Goal: Task Accomplishment & Management: Manage account settings

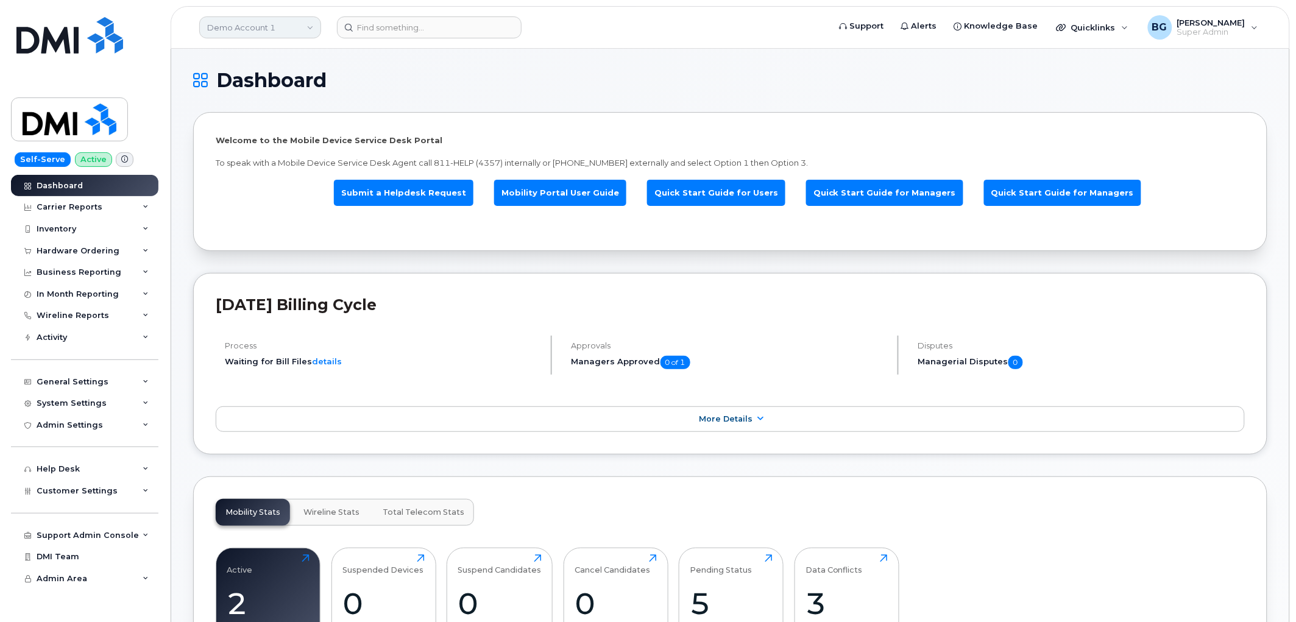
click at [267, 26] on link "Demo Account 1" at bounding box center [260, 27] width 122 height 22
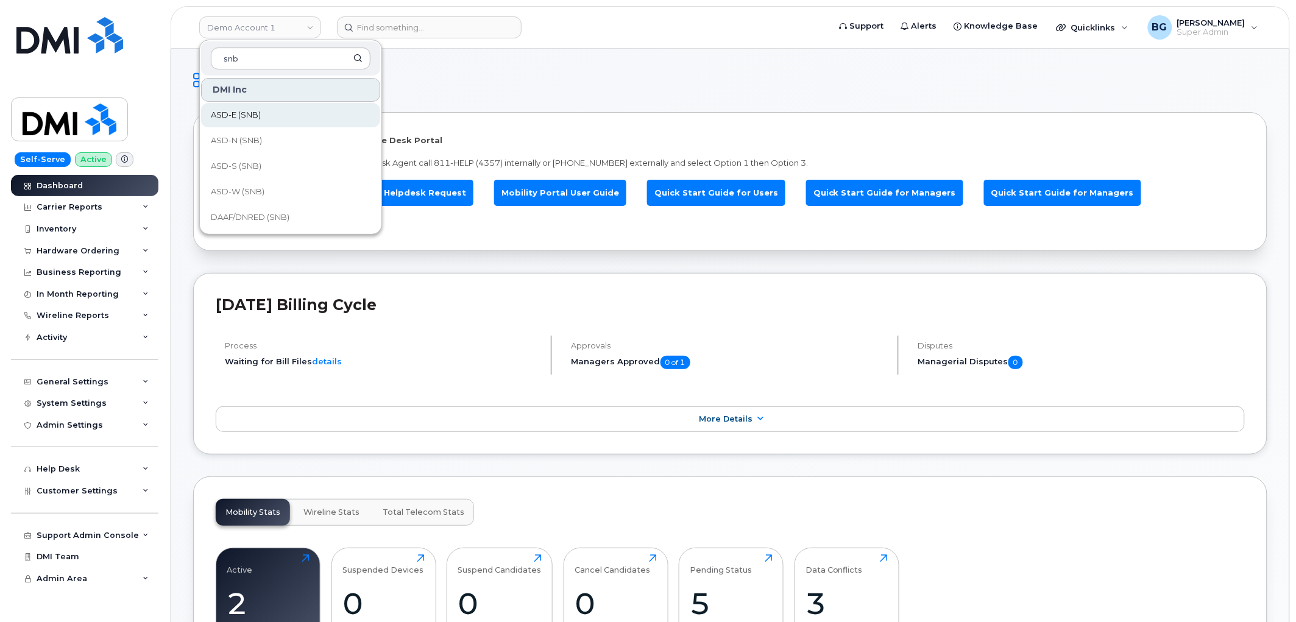
type input "snb"
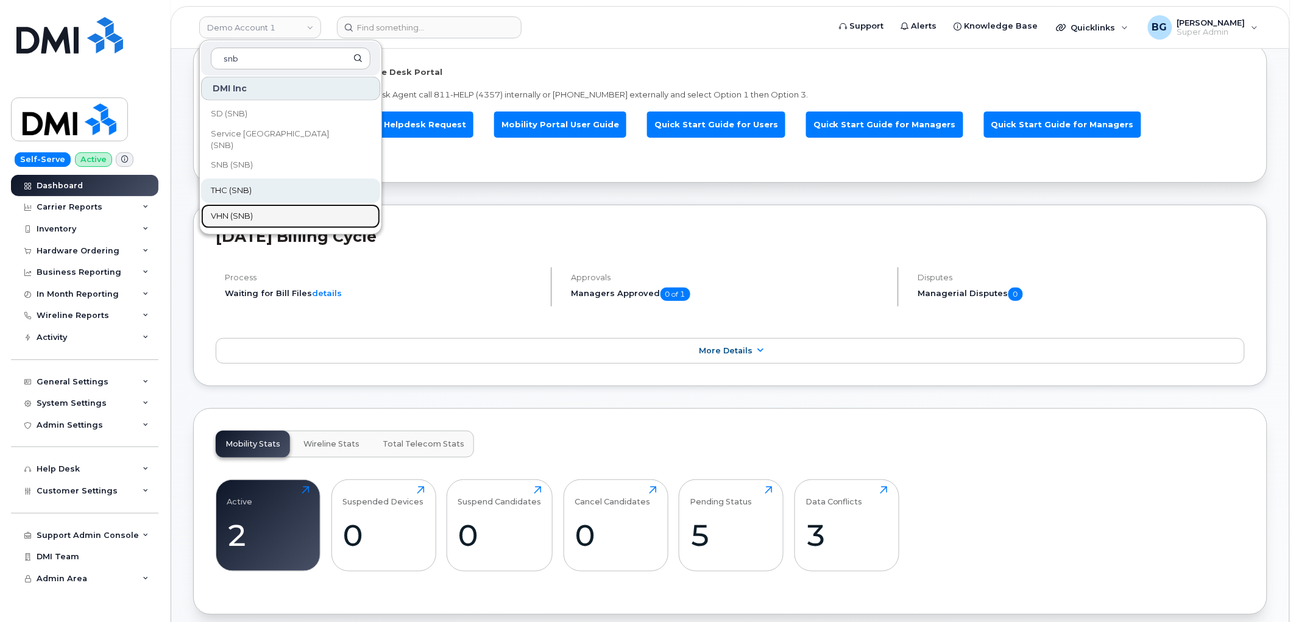
scroll to position [45, 0]
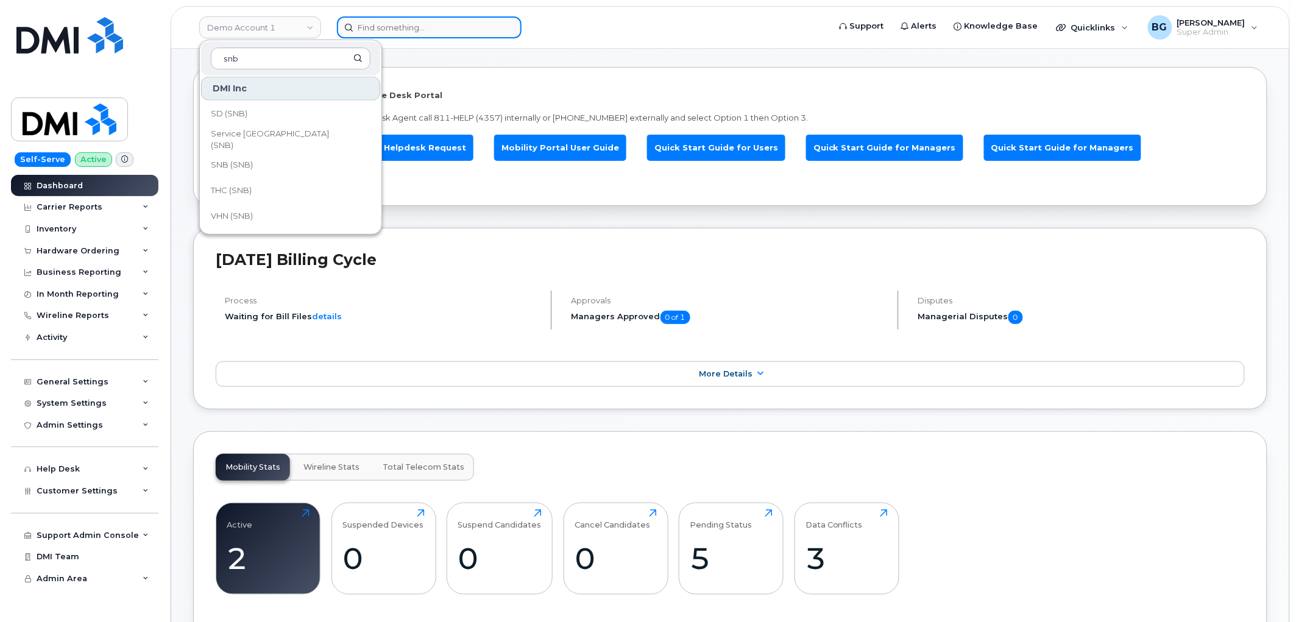
click at [385, 26] on input at bounding box center [429, 27] width 185 height 22
paste input "8257339865"
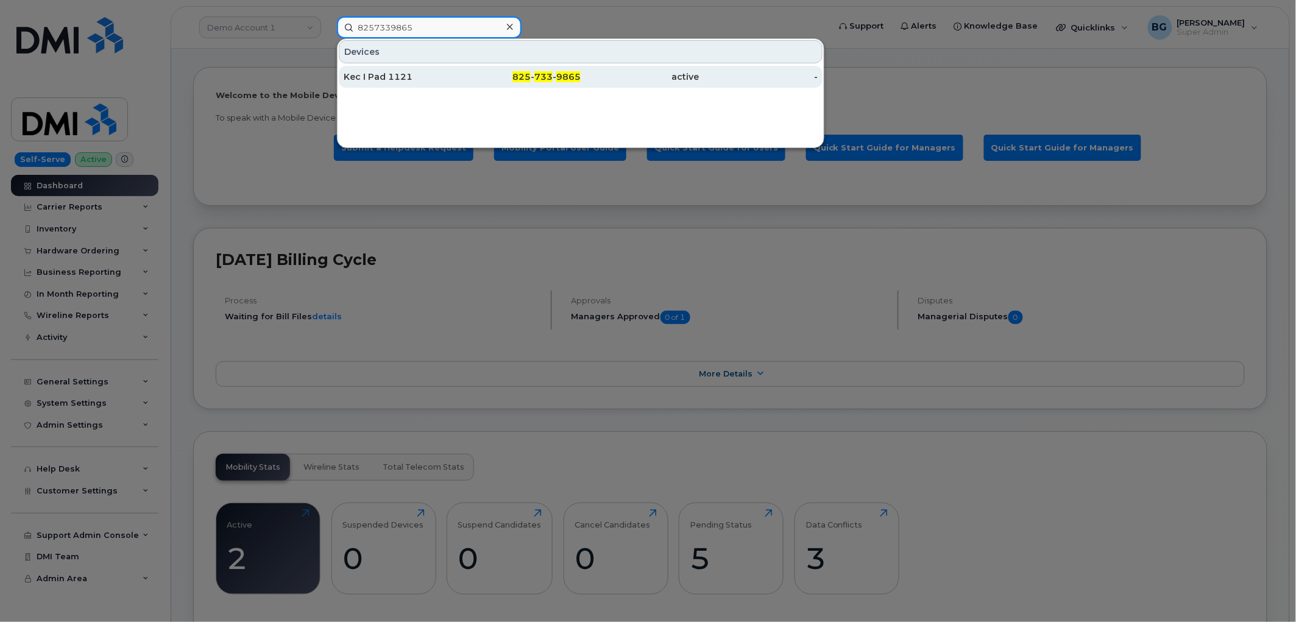
type input "8257339865"
click at [534, 73] on div "825 - 733 - 9865" at bounding box center [522, 77] width 119 height 12
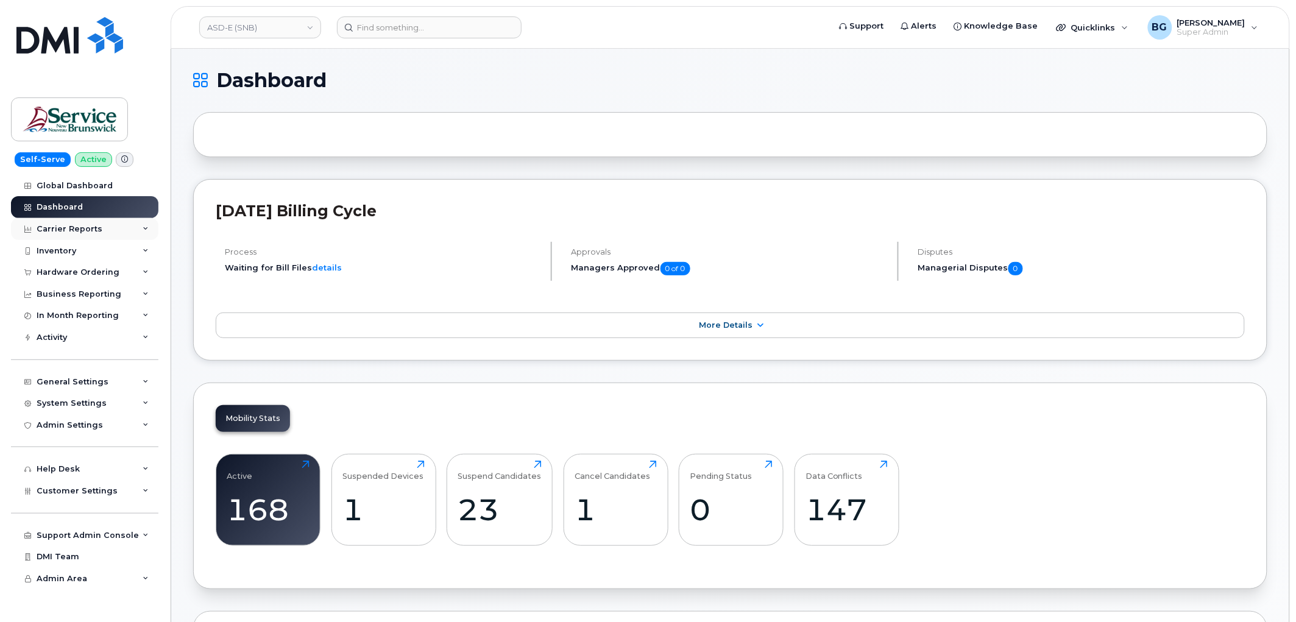
click at [80, 225] on div "Carrier Reports" at bounding box center [70, 229] width 66 height 10
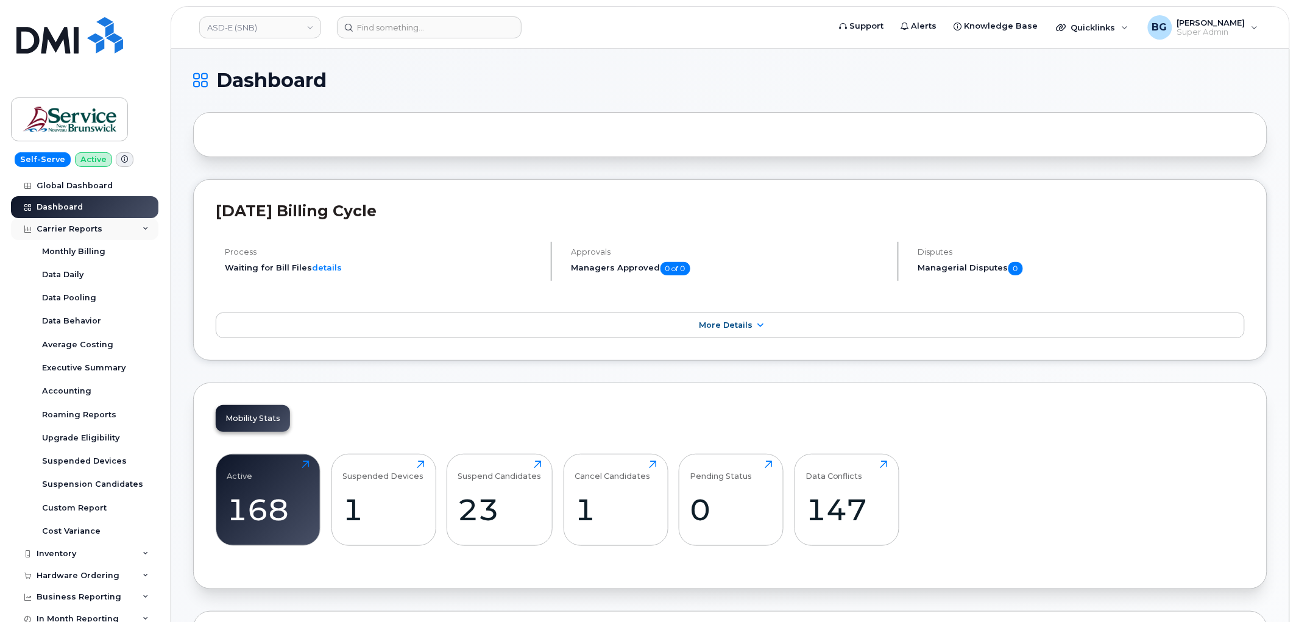
click at [80, 225] on div "Carrier Reports" at bounding box center [70, 229] width 66 height 10
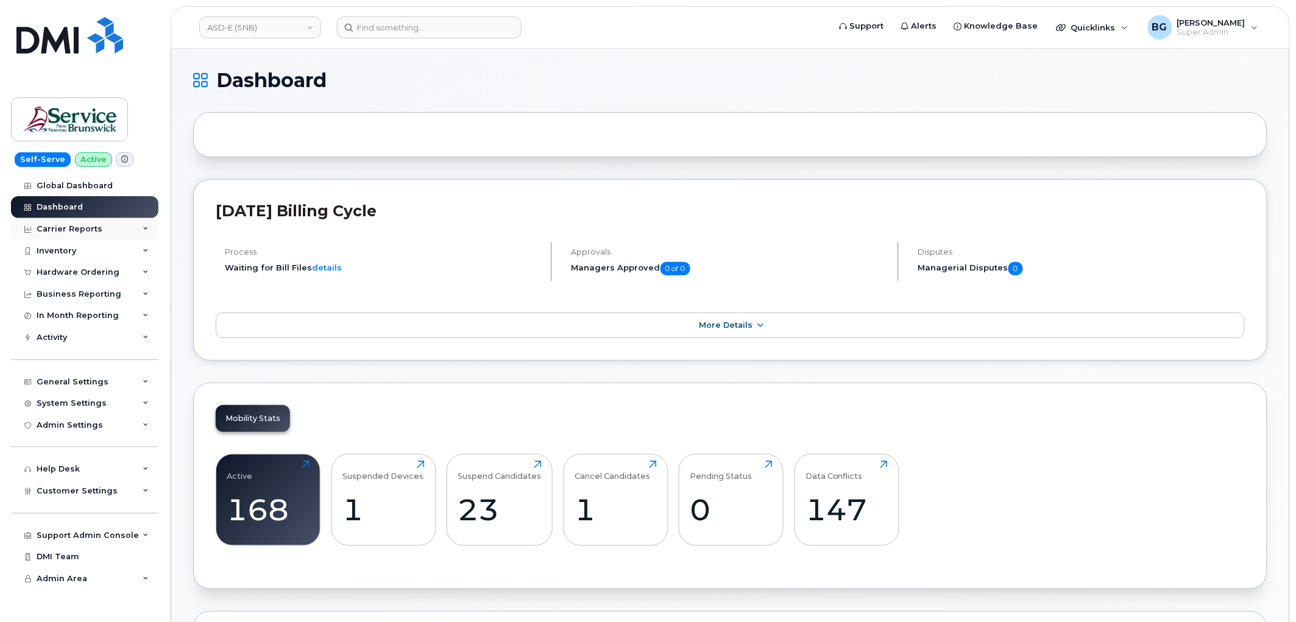
click at [82, 223] on div "Carrier Reports" at bounding box center [84, 229] width 147 height 22
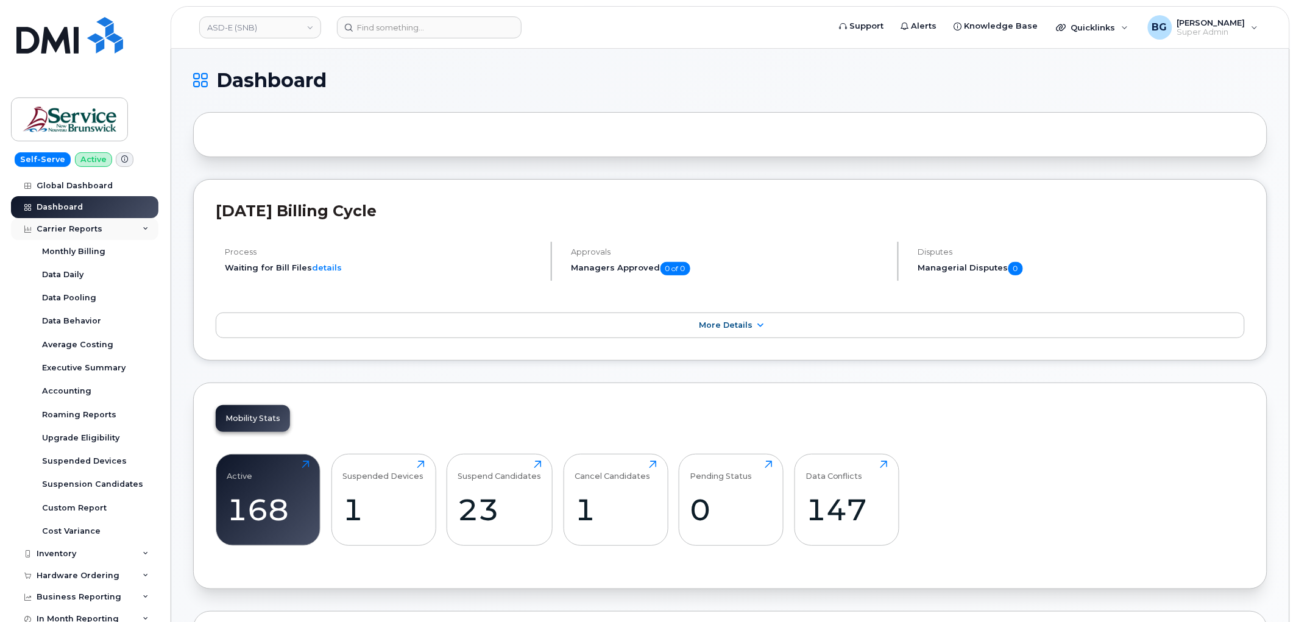
click at [82, 223] on div "Carrier Reports" at bounding box center [84, 229] width 147 height 22
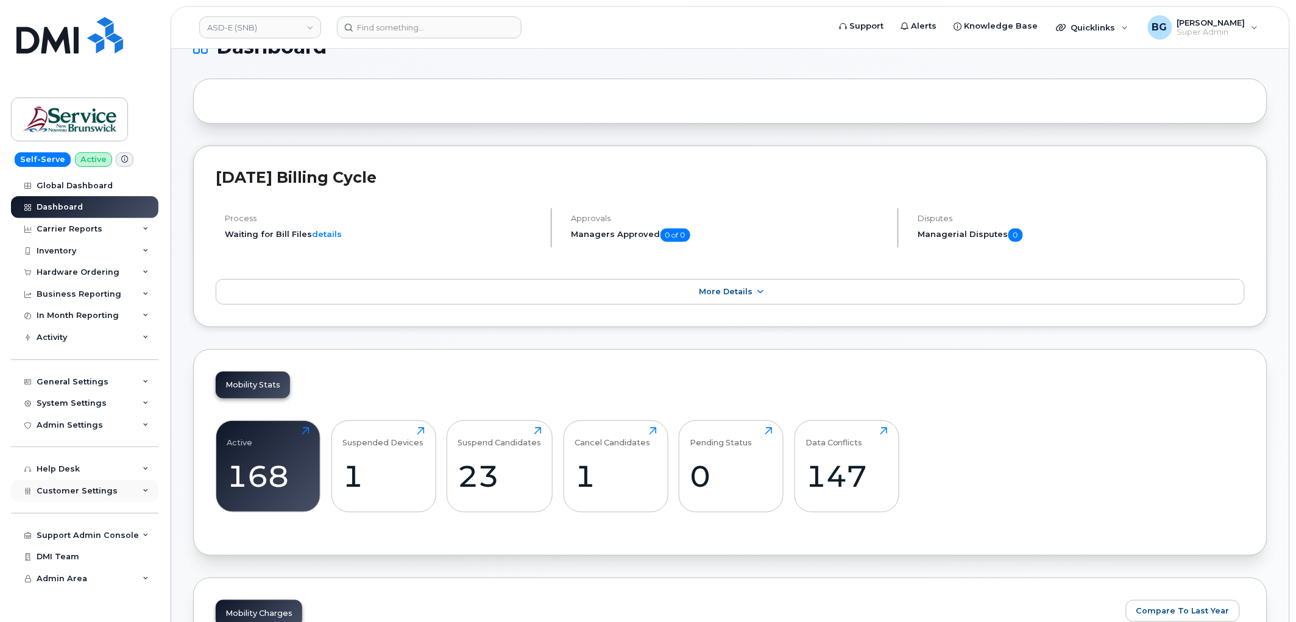
scroll to position [90, 0]
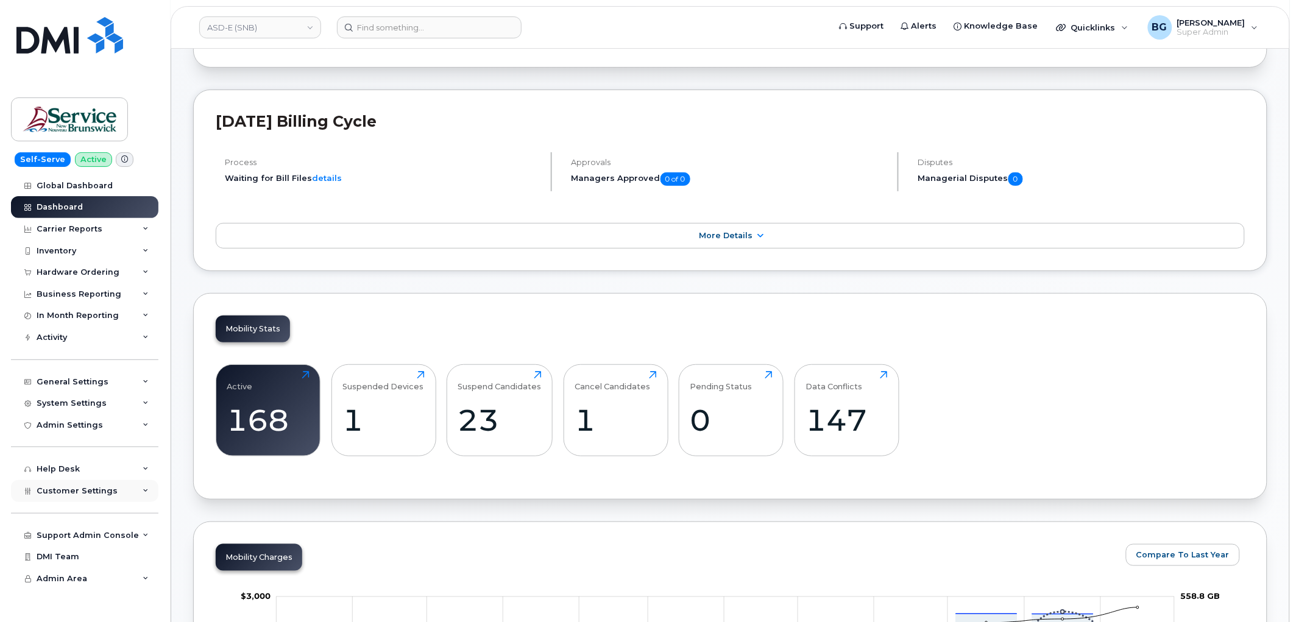
click at [82, 489] on span "Customer Settings" at bounding box center [77, 490] width 81 height 9
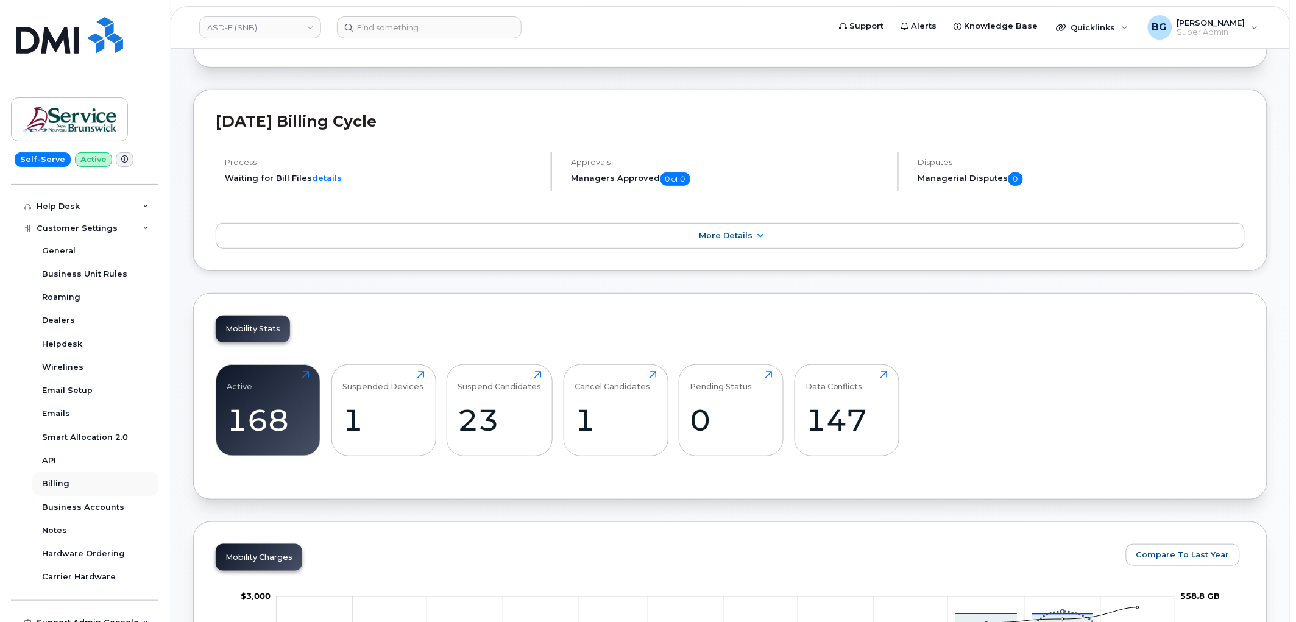
scroll to position [271, 0]
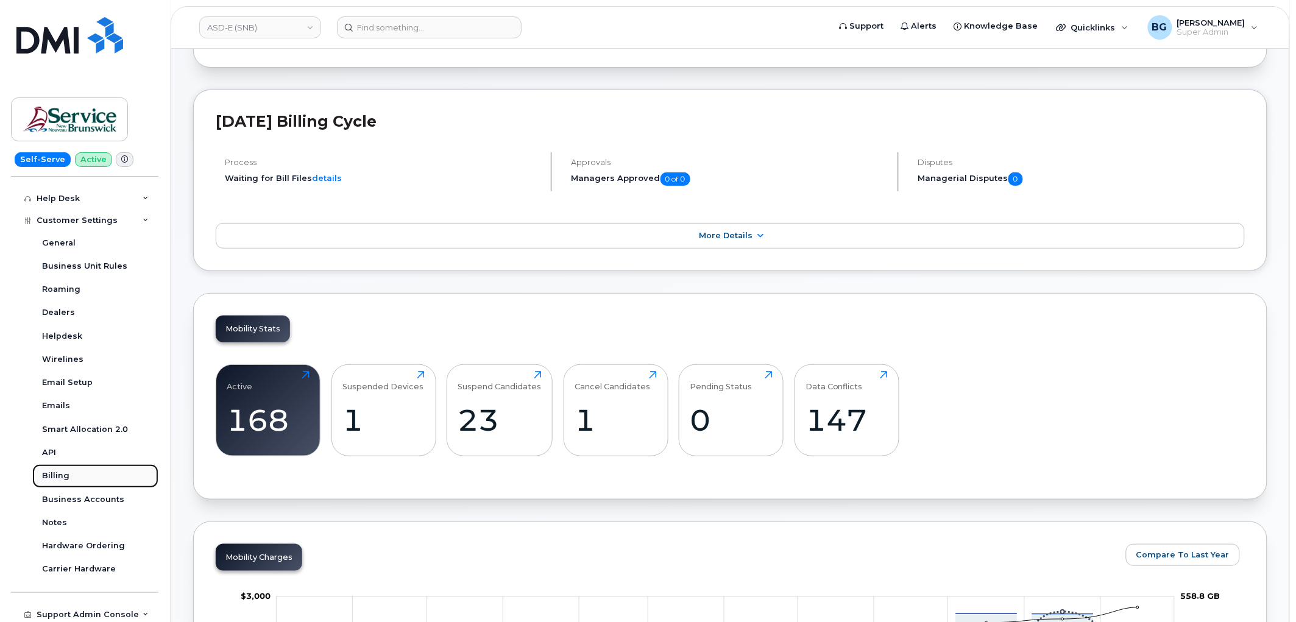
click at [51, 472] on div "Billing" at bounding box center [55, 475] width 27 height 11
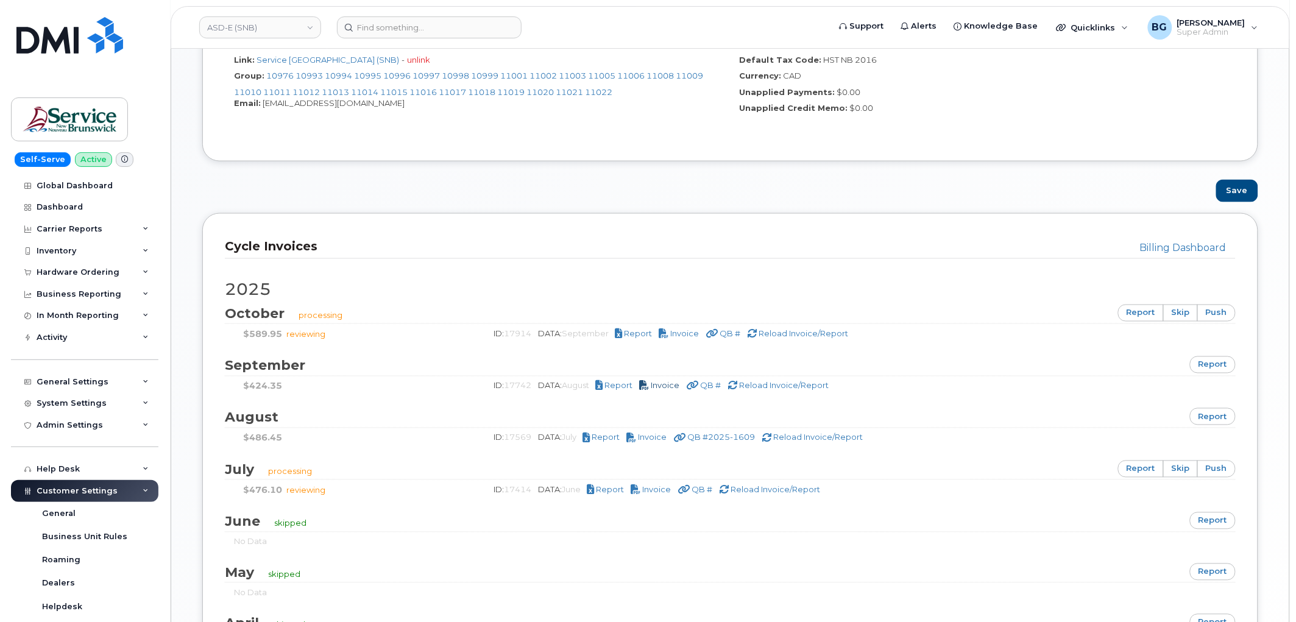
scroll to position [587, 0]
click at [630, 333] on span "Report" at bounding box center [639, 333] width 28 height 10
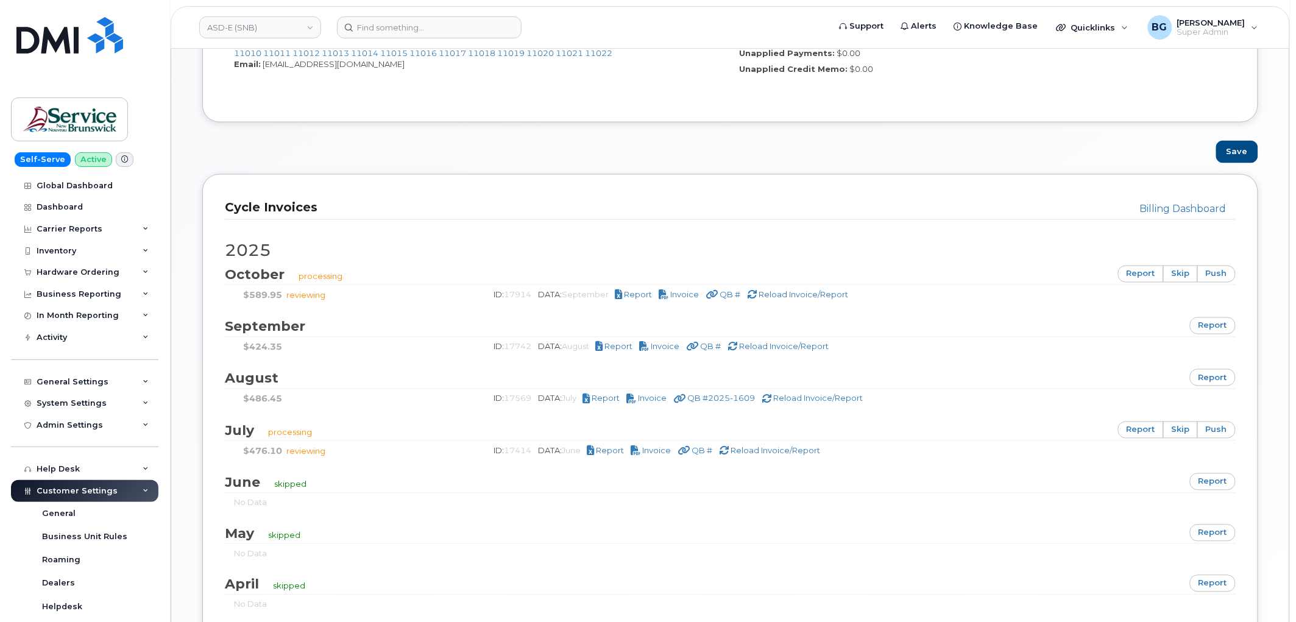
scroll to position [744, 0]
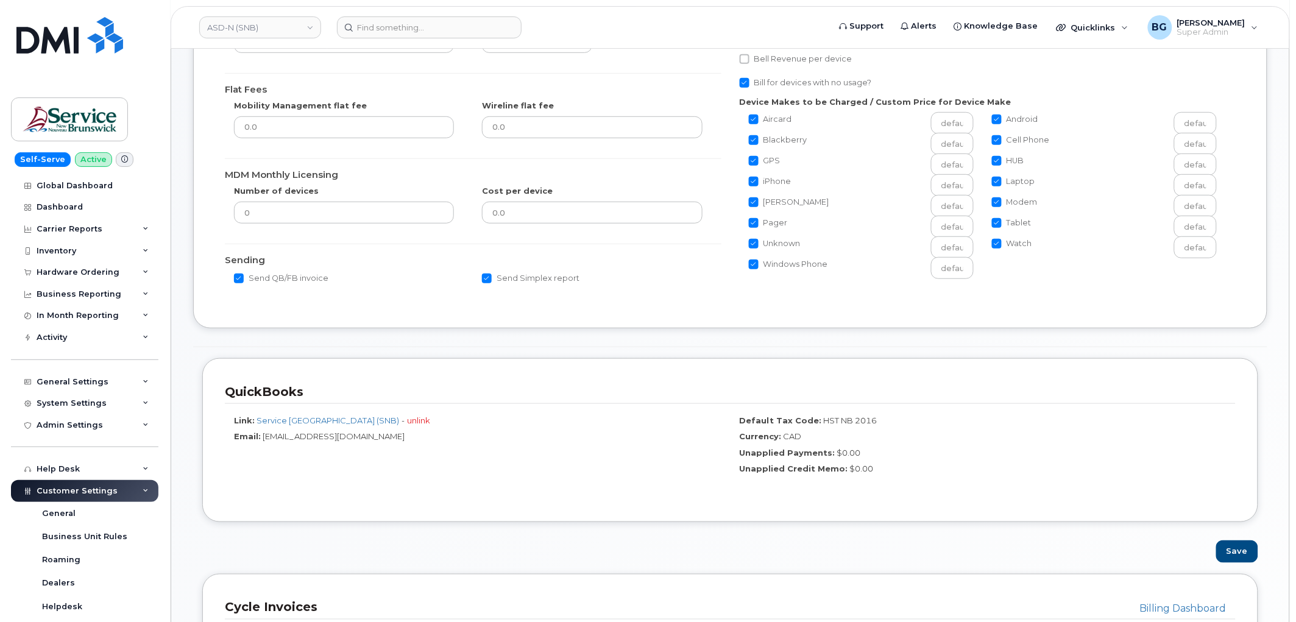
scroll to position [452, 0]
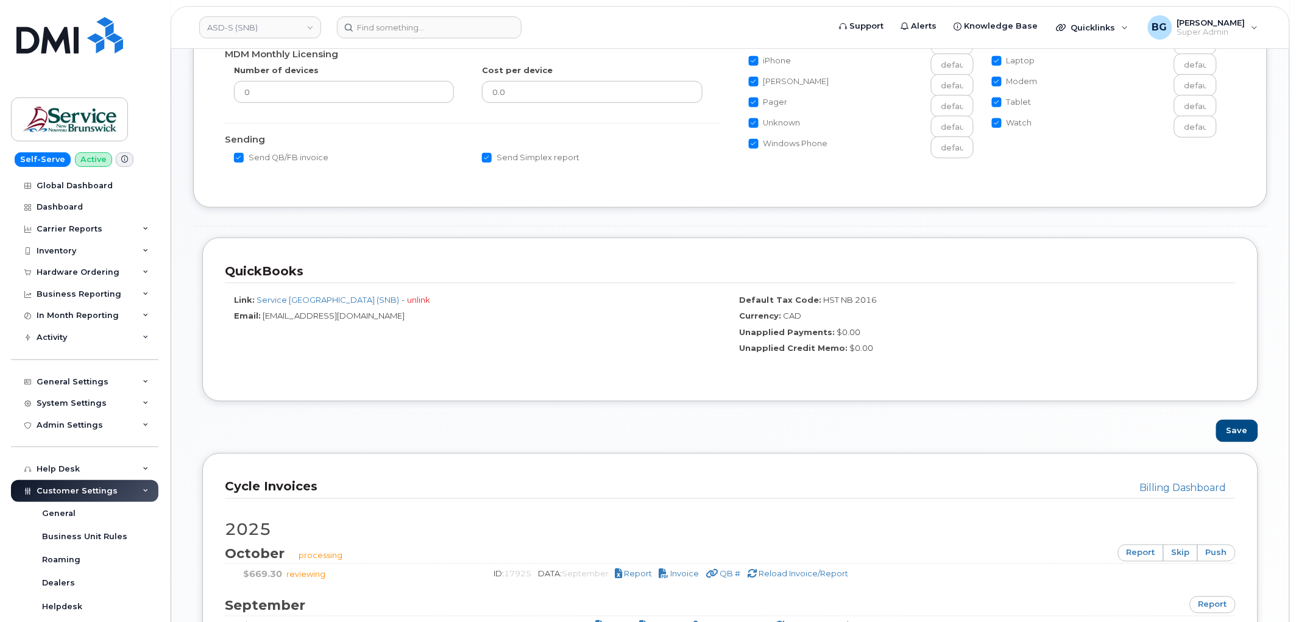
scroll to position [361, 0]
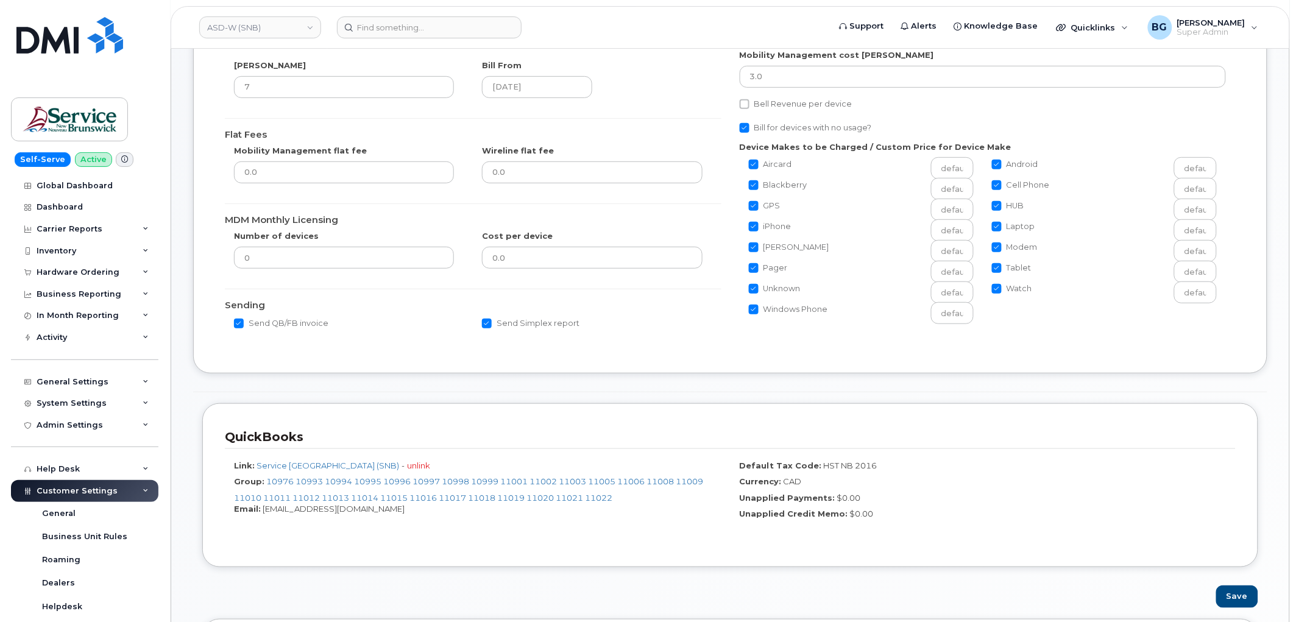
scroll to position [406, 0]
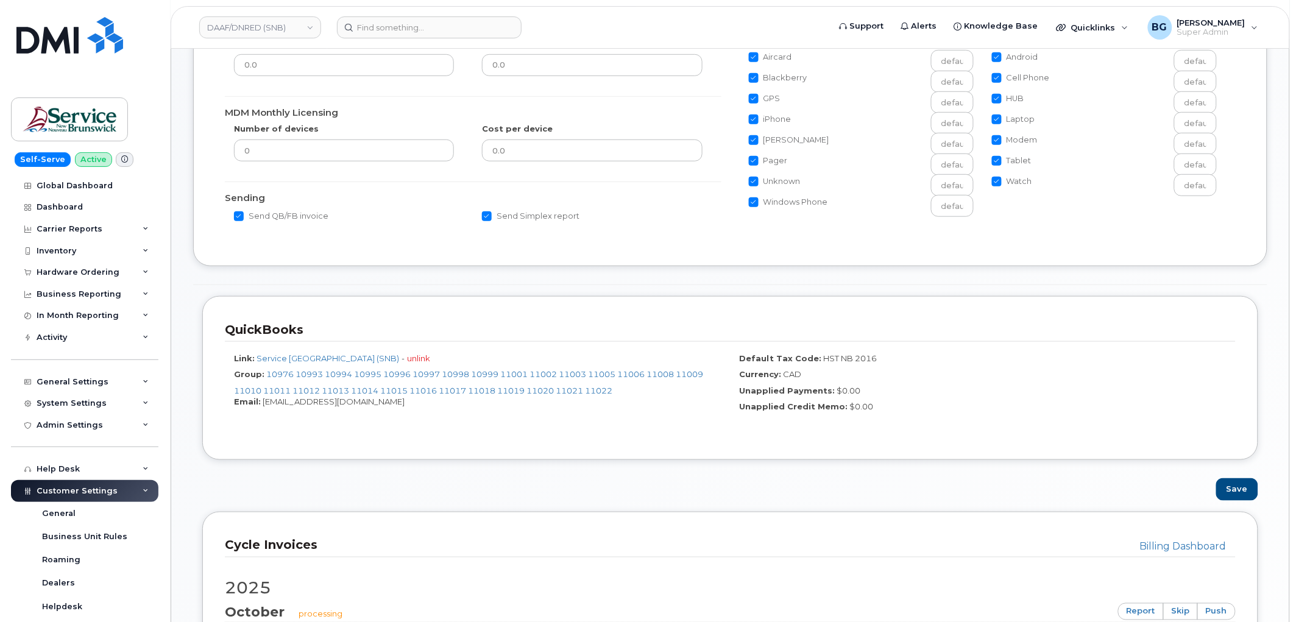
scroll to position [406, 0]
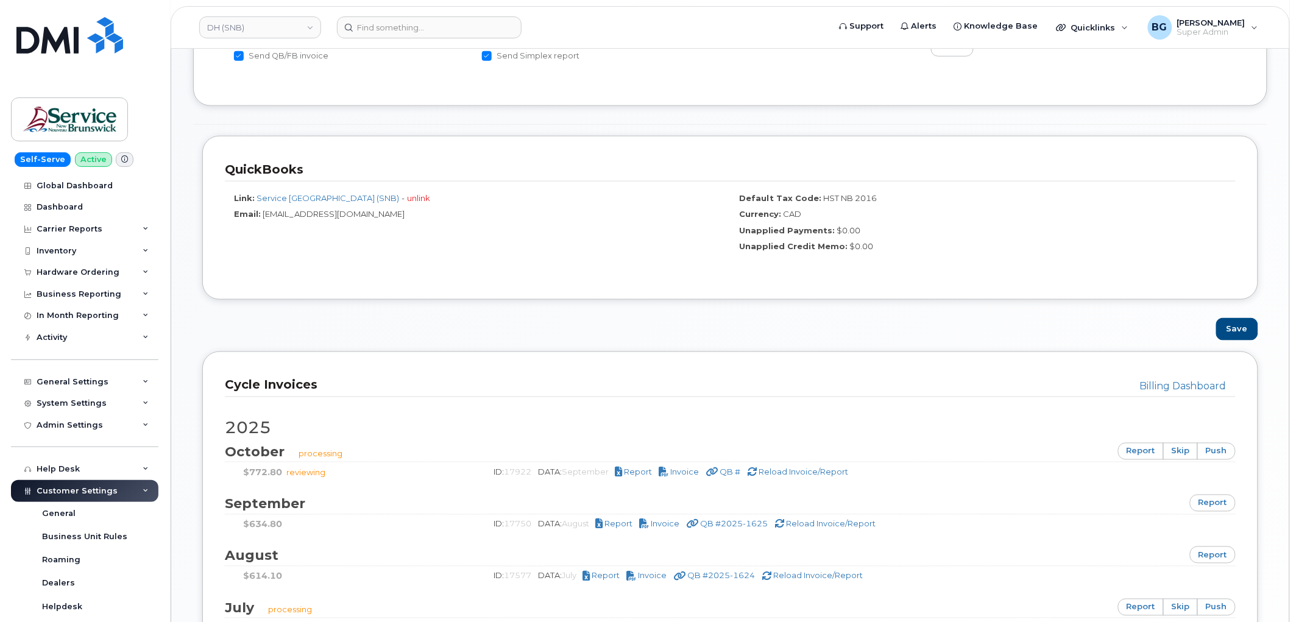
scroll to position [452, 0]
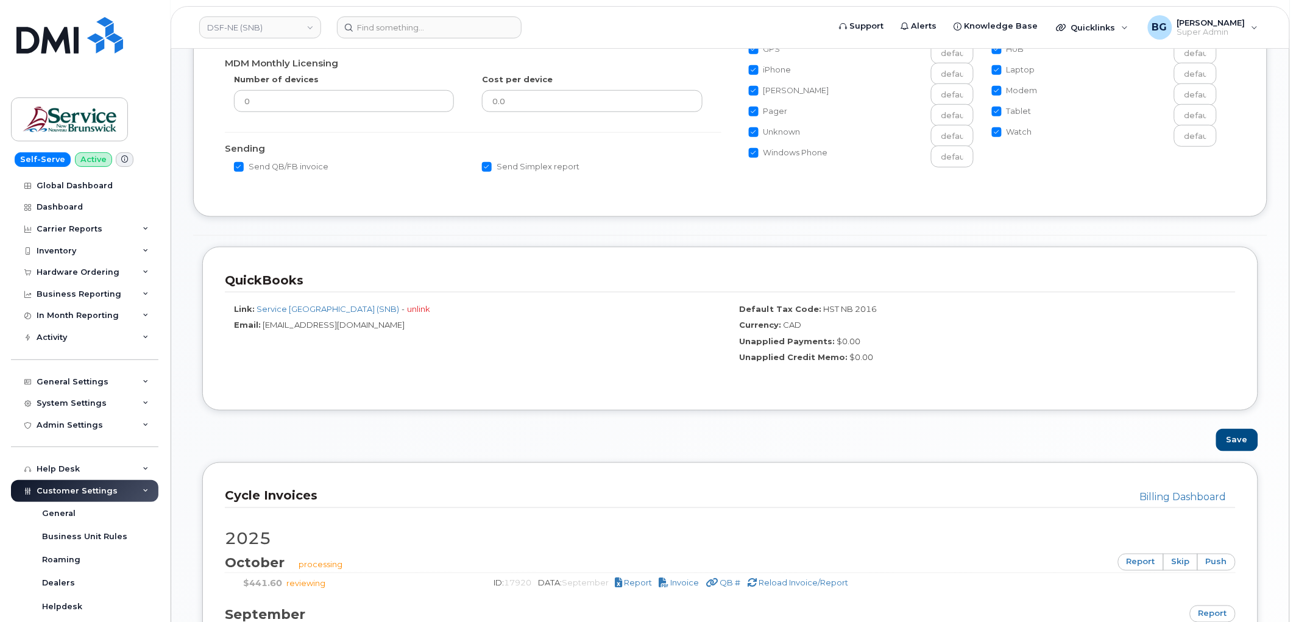
scroll to position [496, 0]
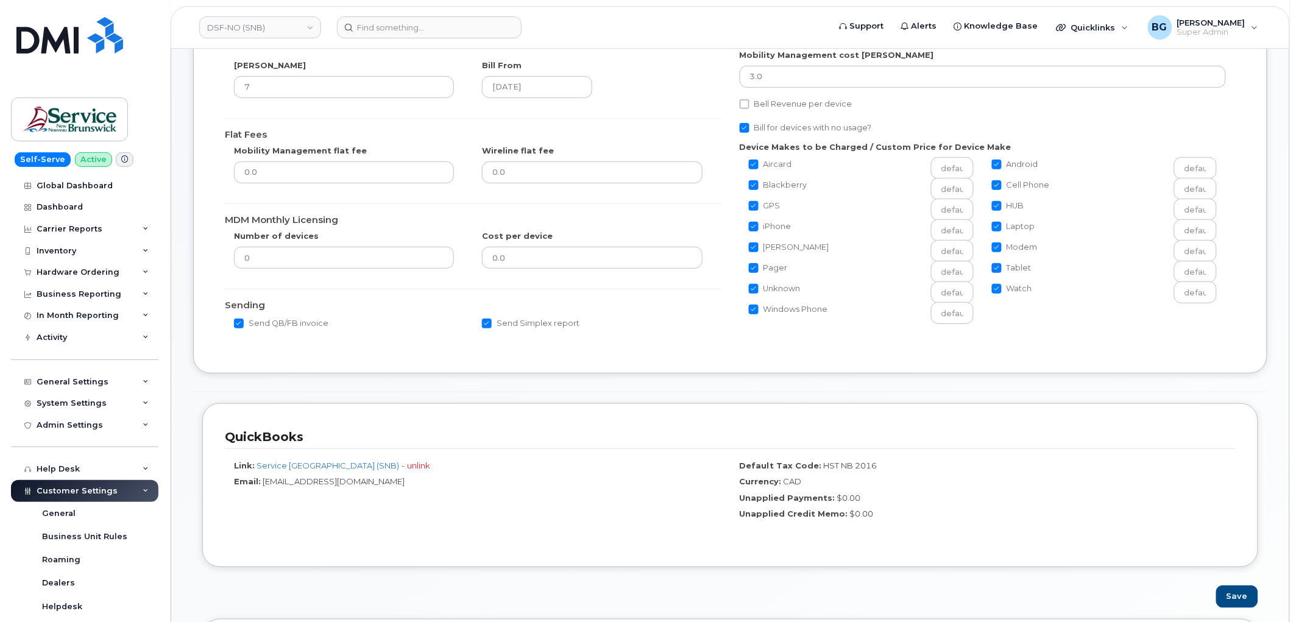
scroll to position [406, 0]
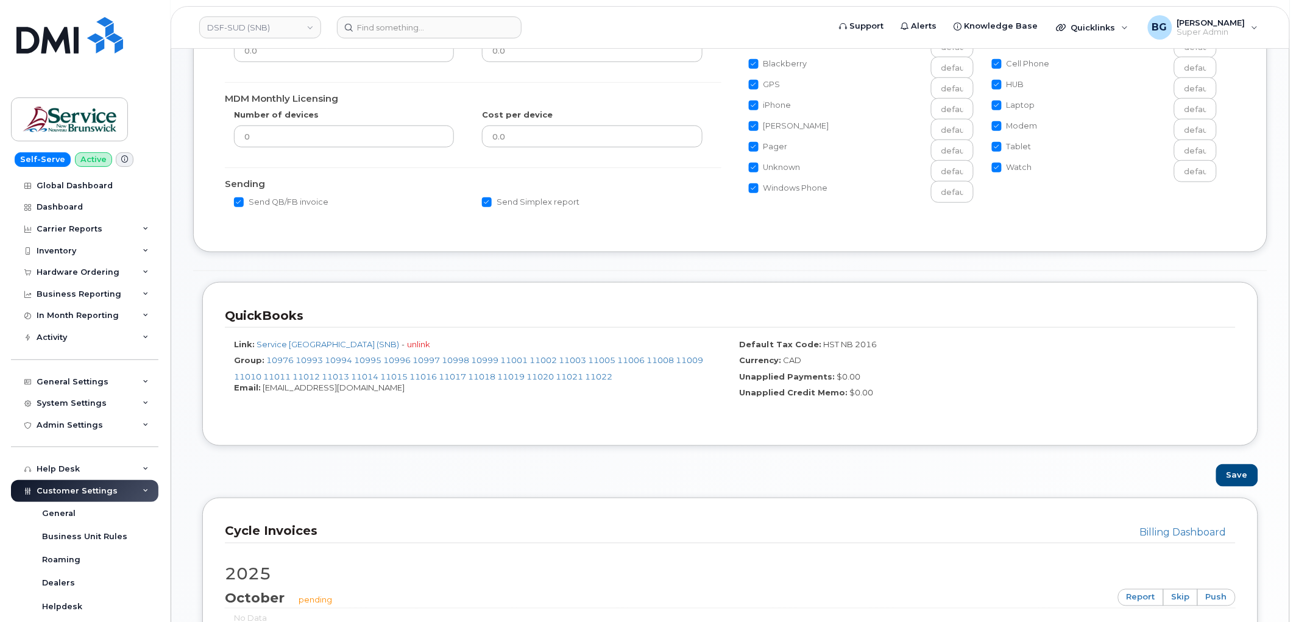
scroll to position [452, 0]
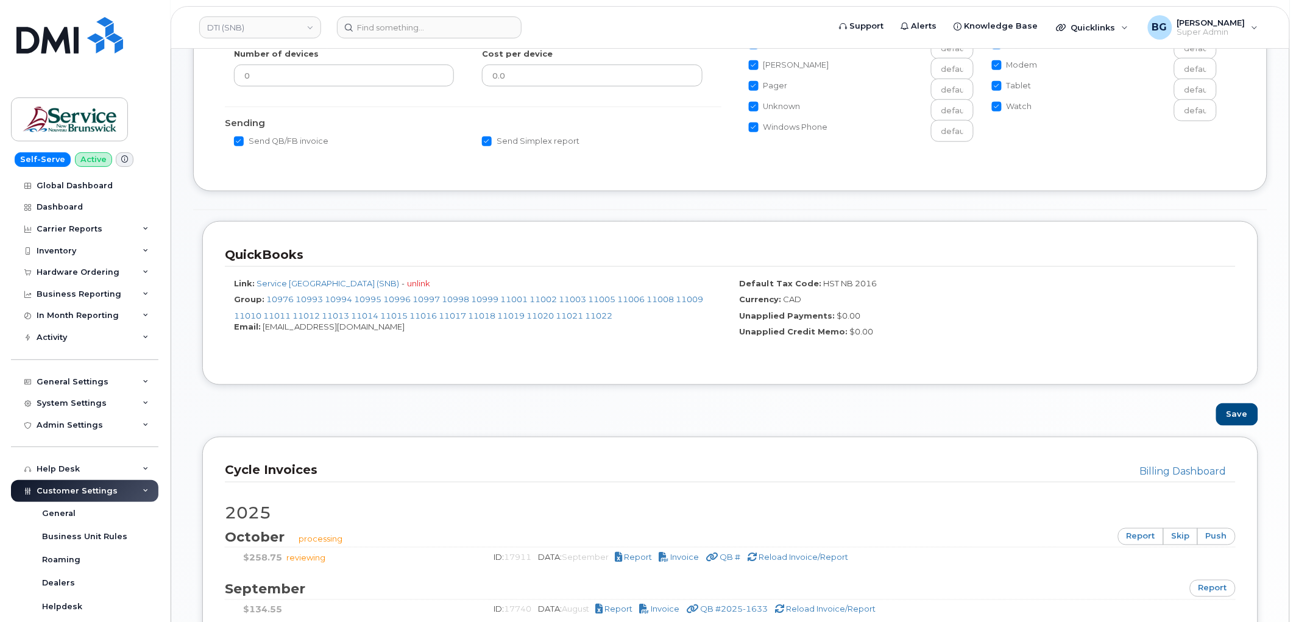
scroll to position [541, 0]
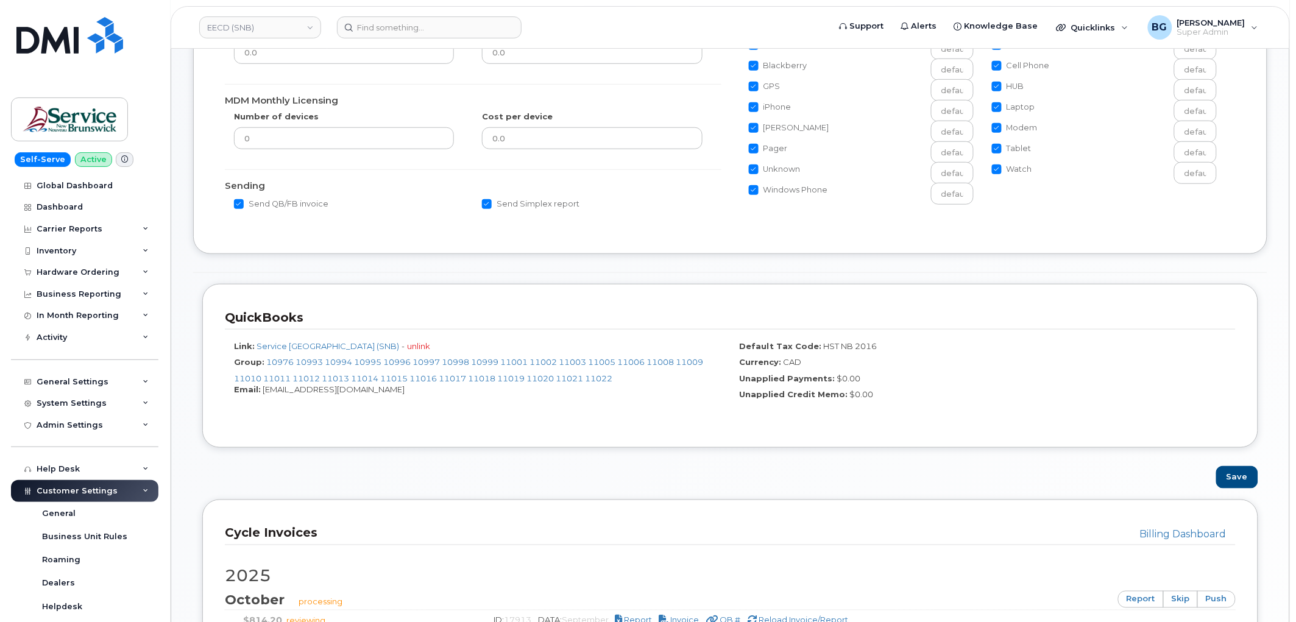
scroll to position [452, 0]
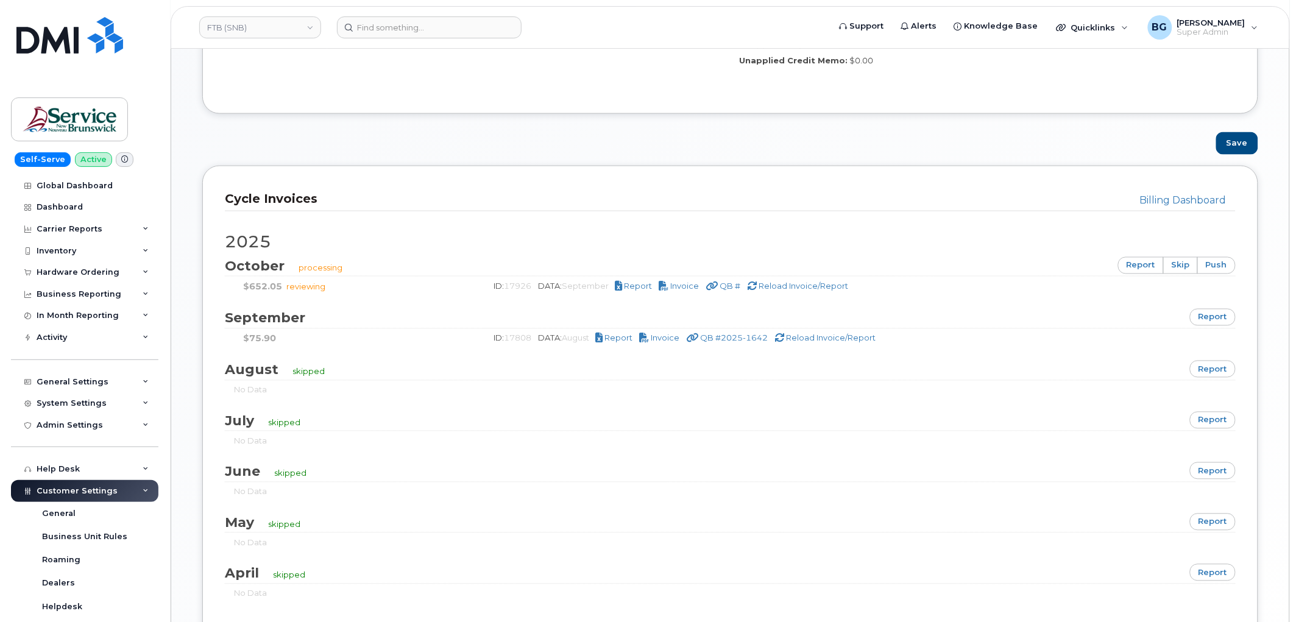
scroll to position [677, 0]
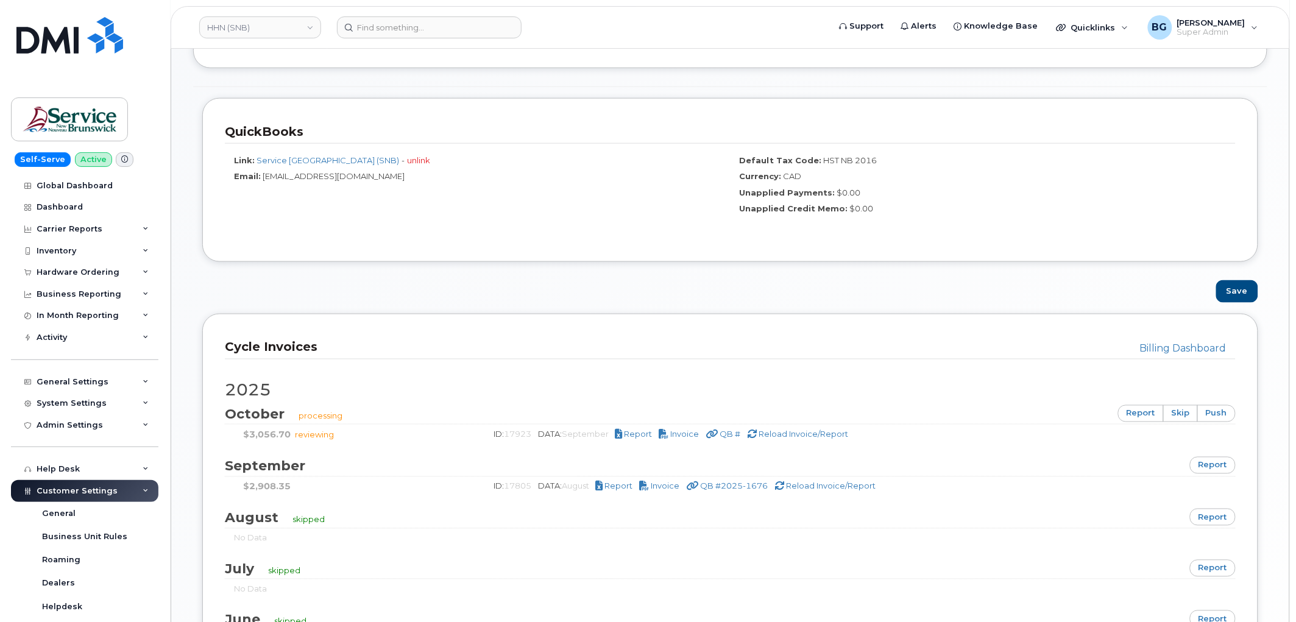
scroll to position [496, 0]
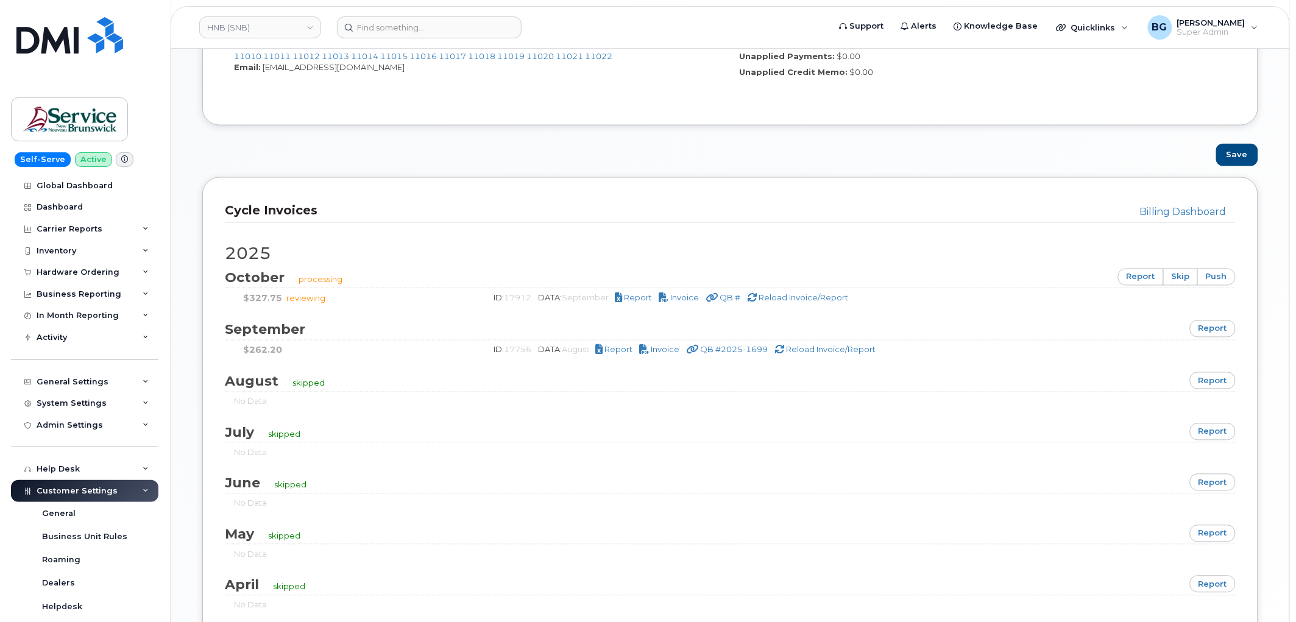
scroll to position [631, 0]
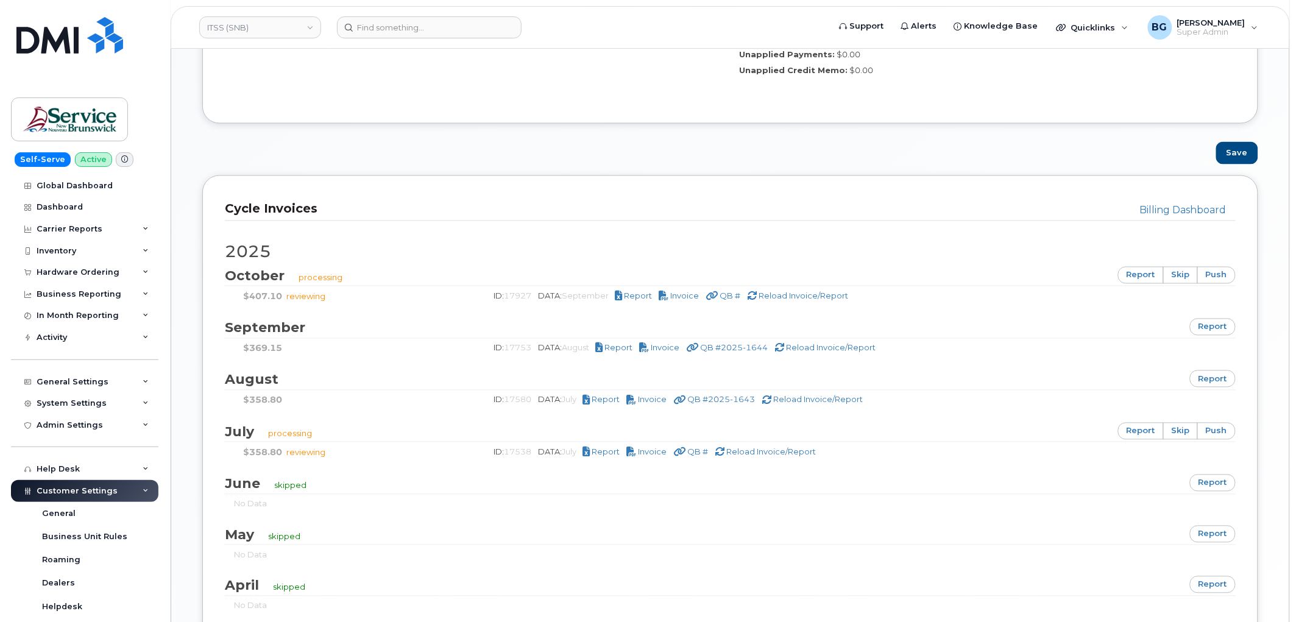
scroll to position [631, 0]
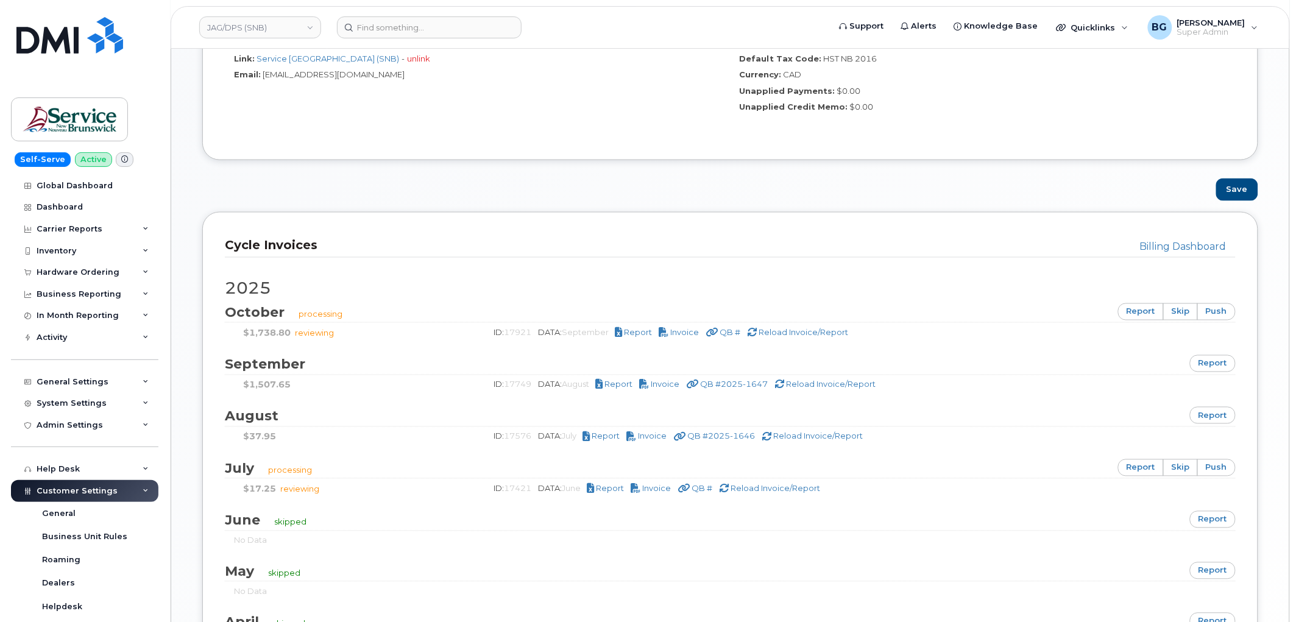
scroll to position [631, 0]
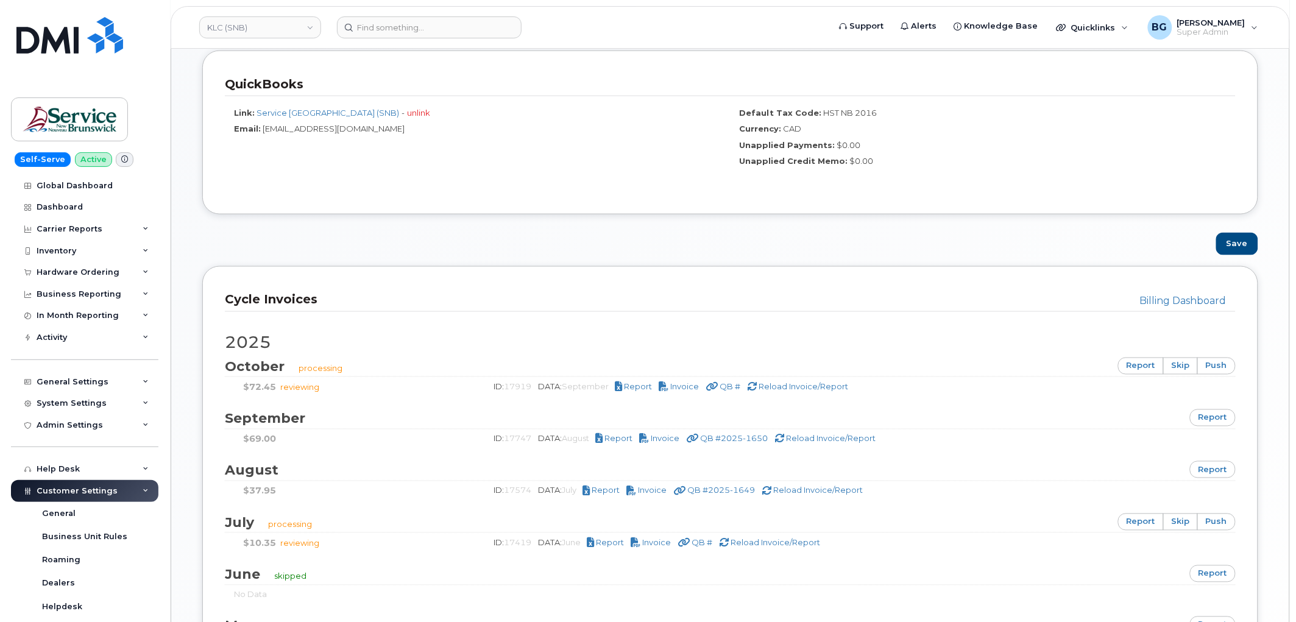
scroll to position [587, 0]
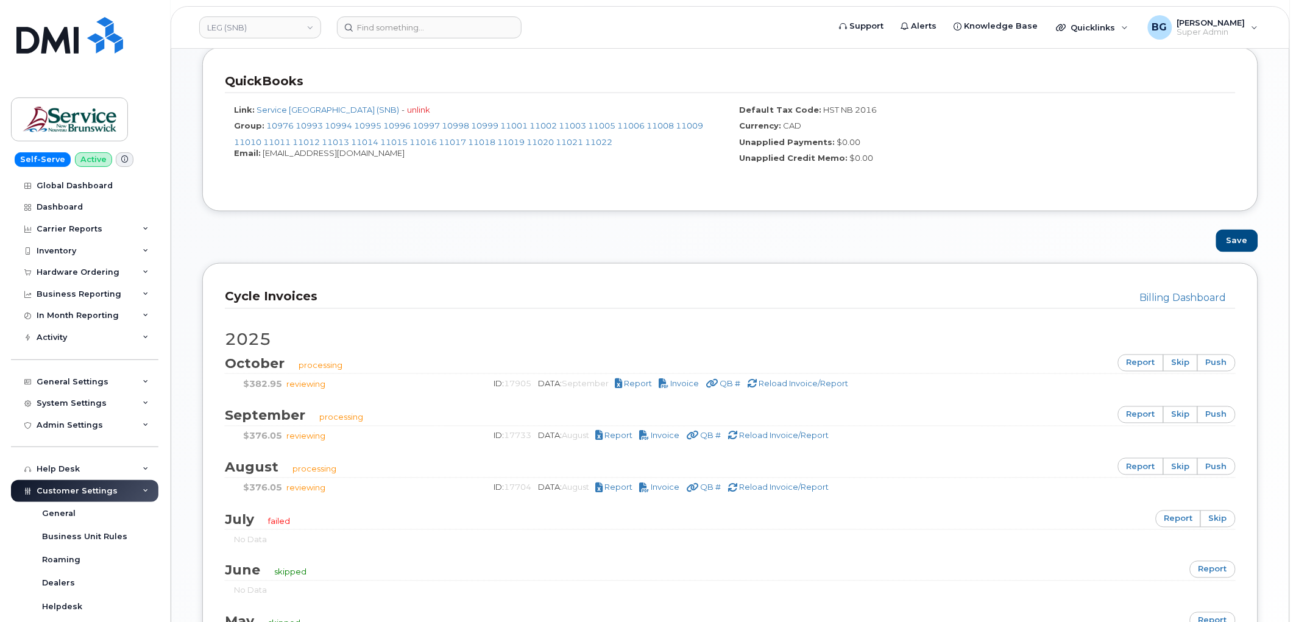
scroll to position [541, 0]
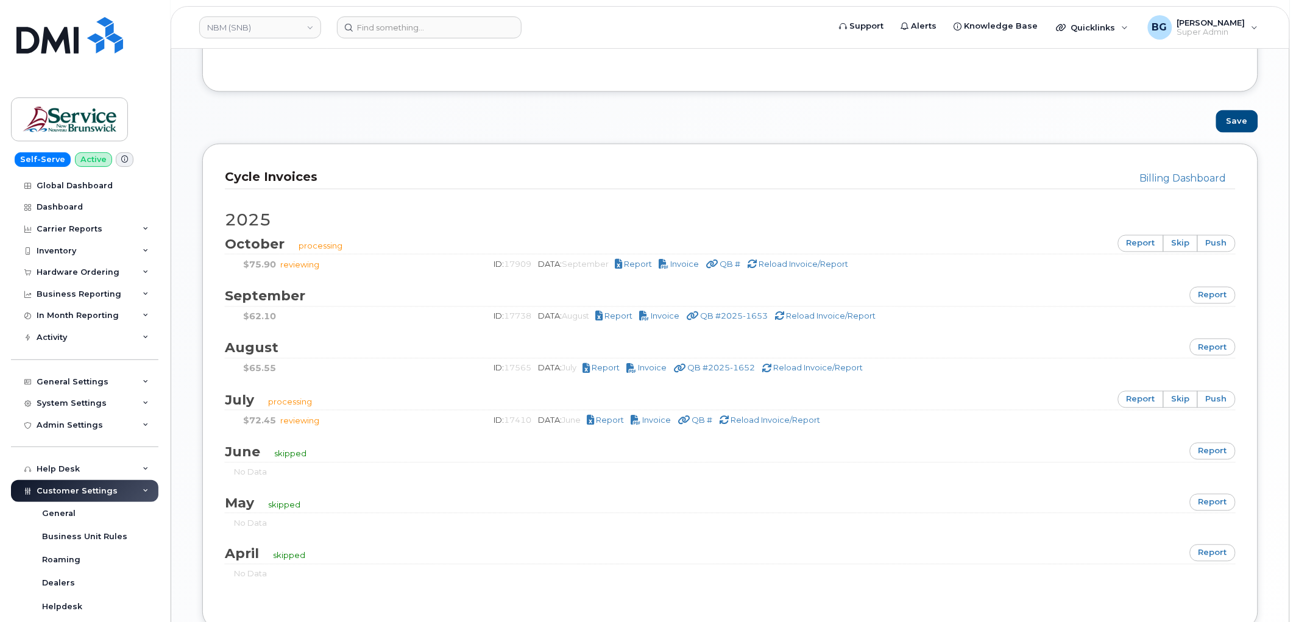
scroll to position [677, 0]
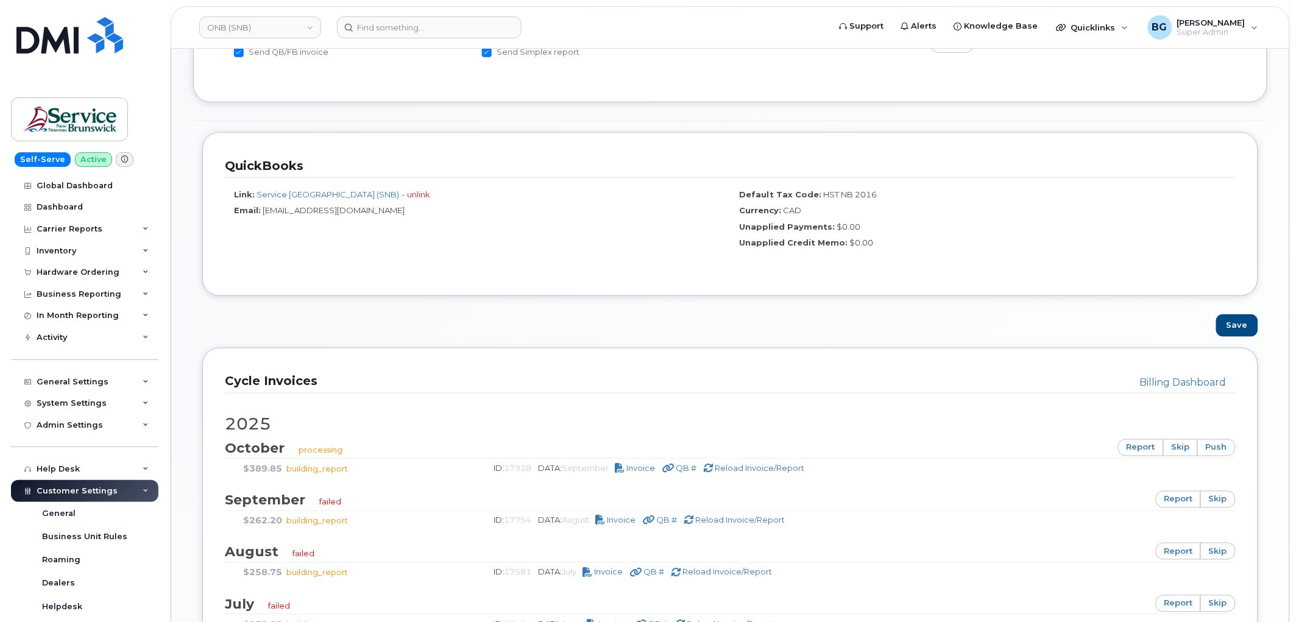
scroll to position [677, 0]
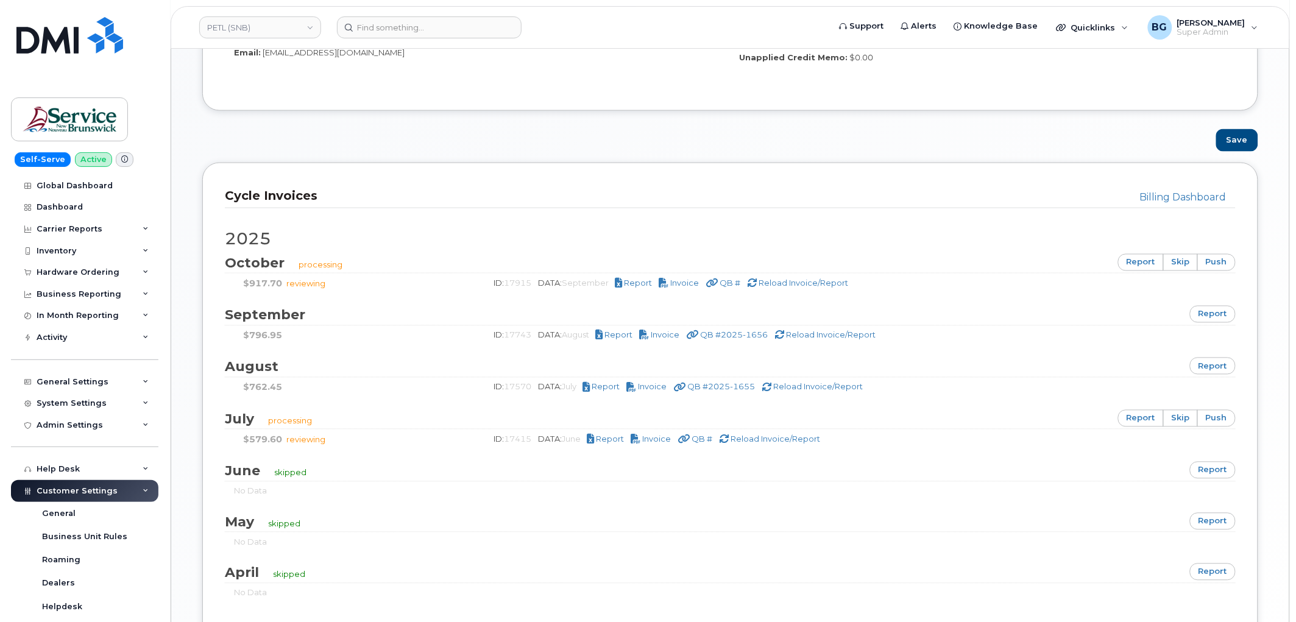
scroll to position [677, 0]
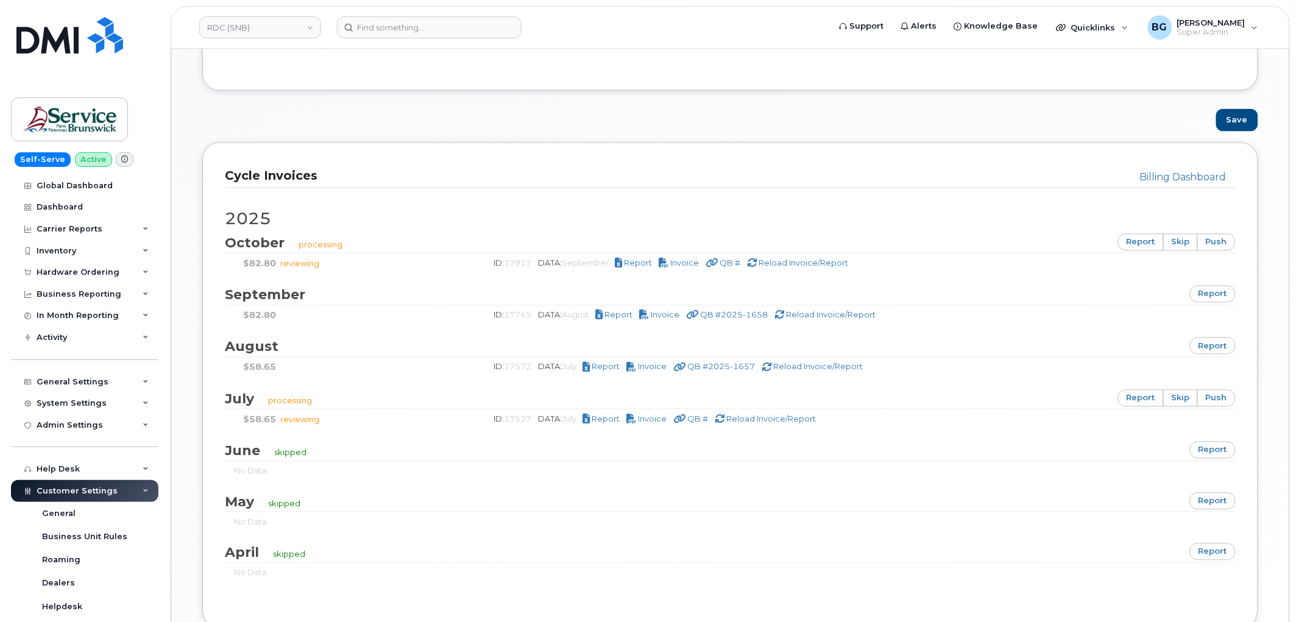
scroll to position [677, 0]
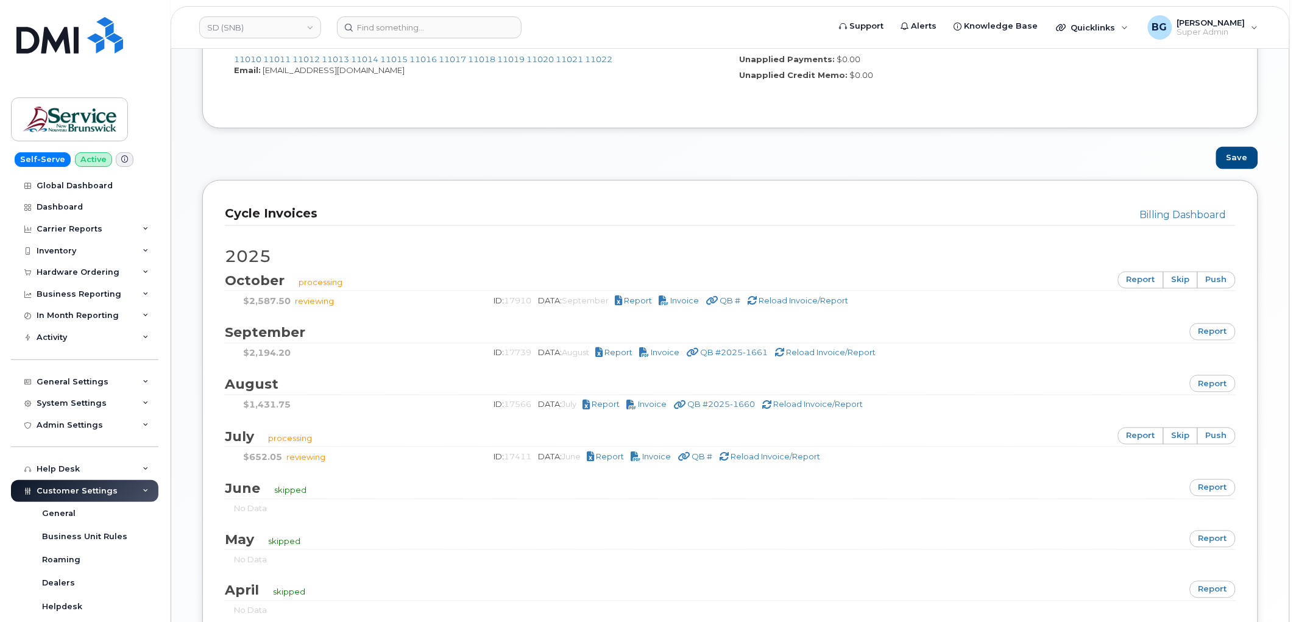
scroll to position [631, 0]
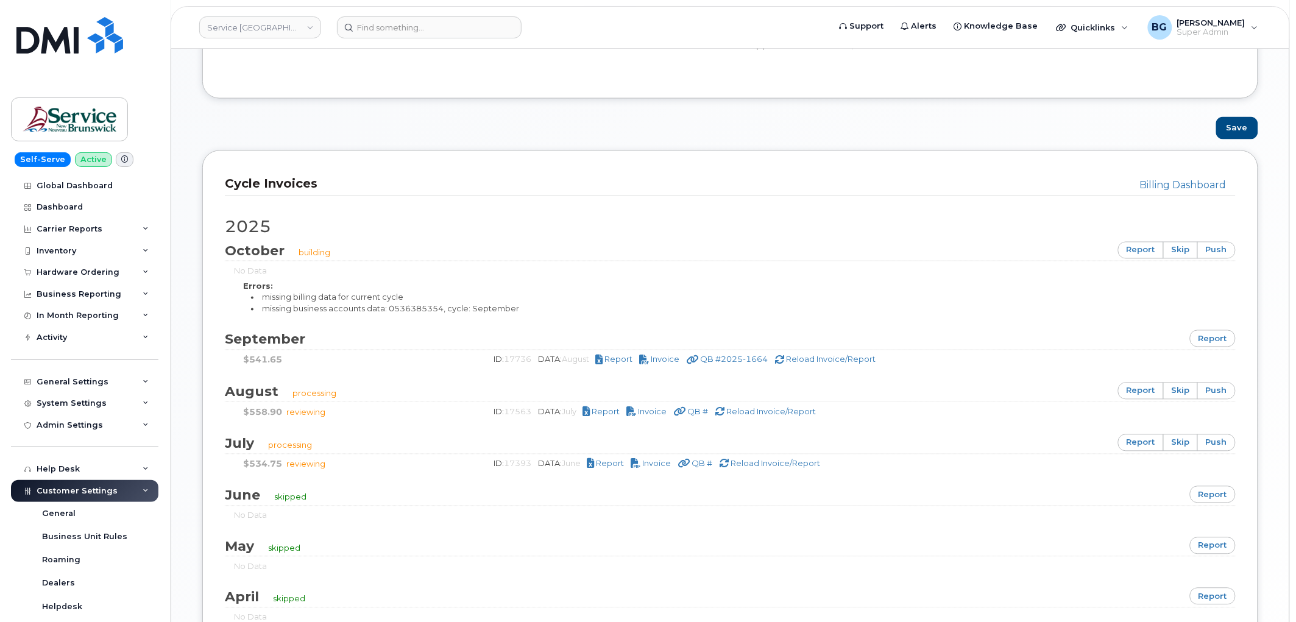
scroll to position [677, 0]
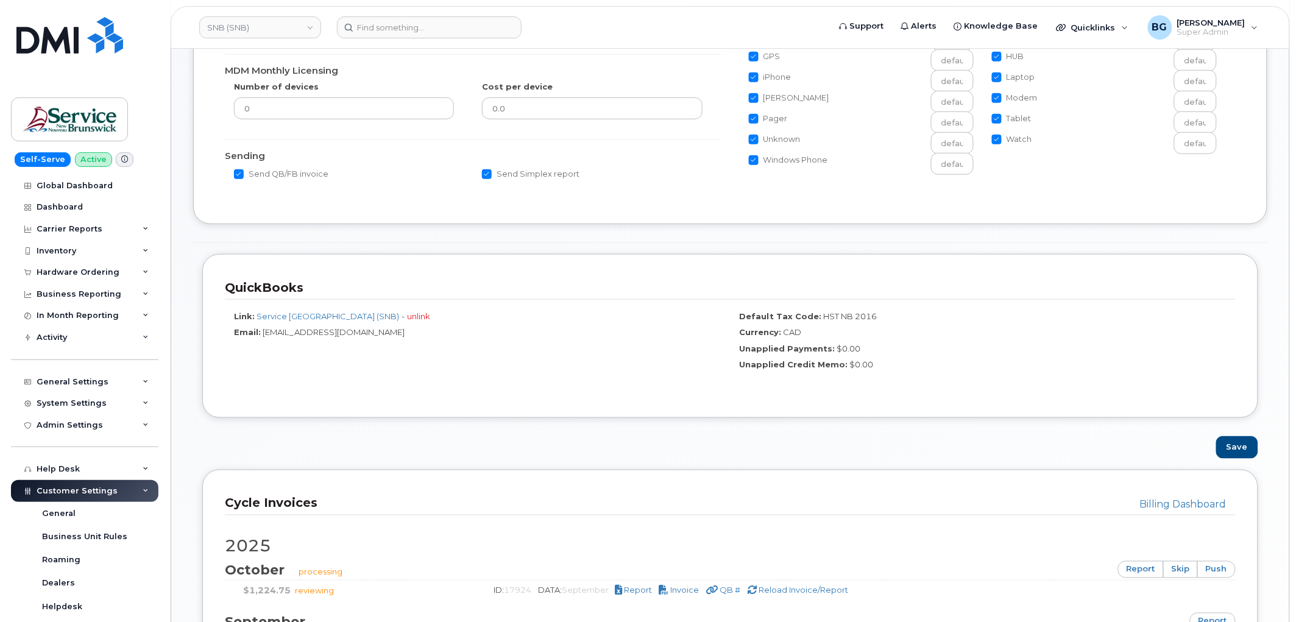
scroll to position [496, 0]
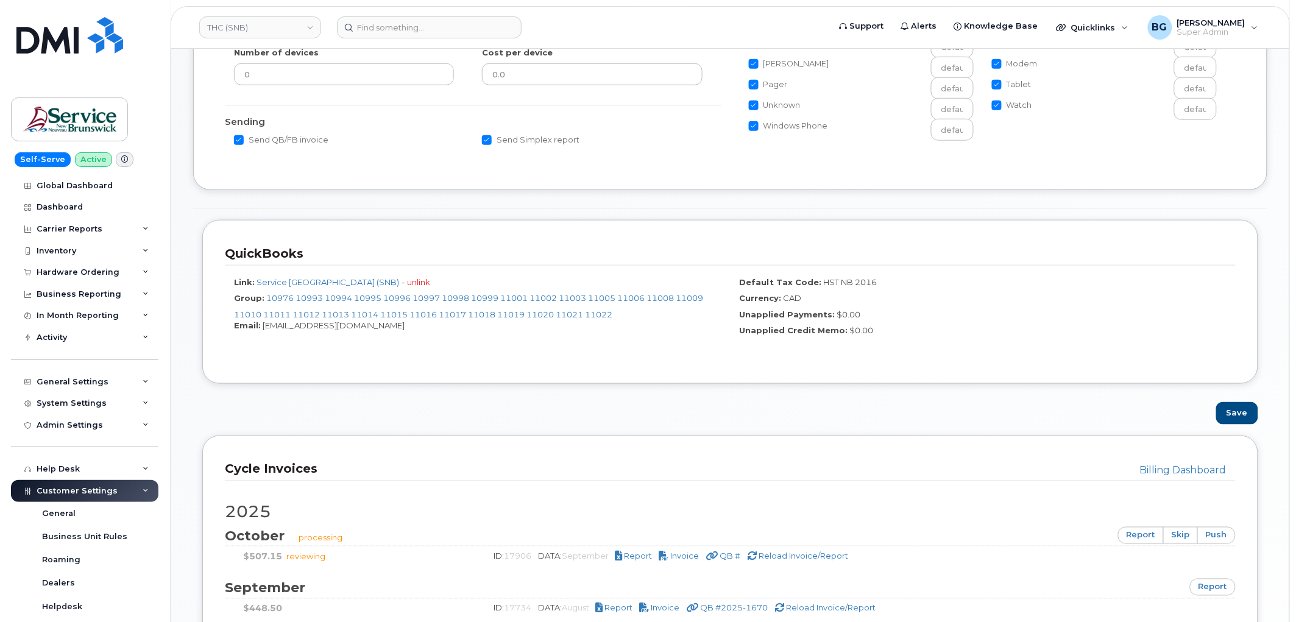
scroll to position [496, 0]
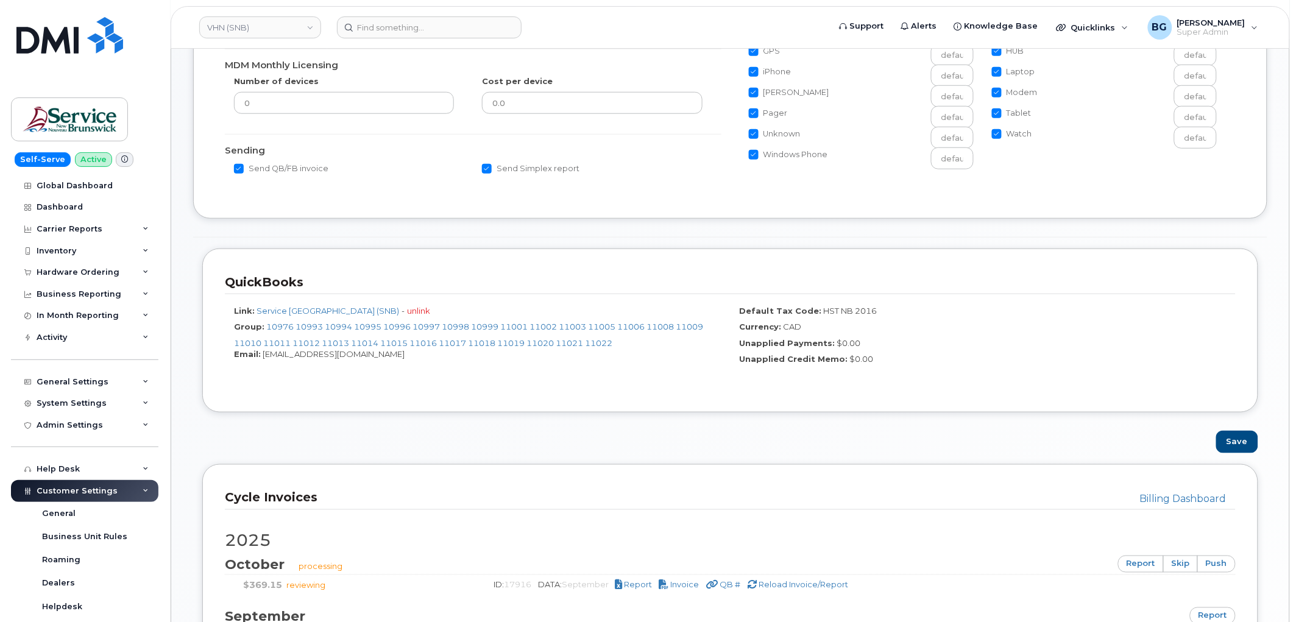
scroll to position [541, 0]
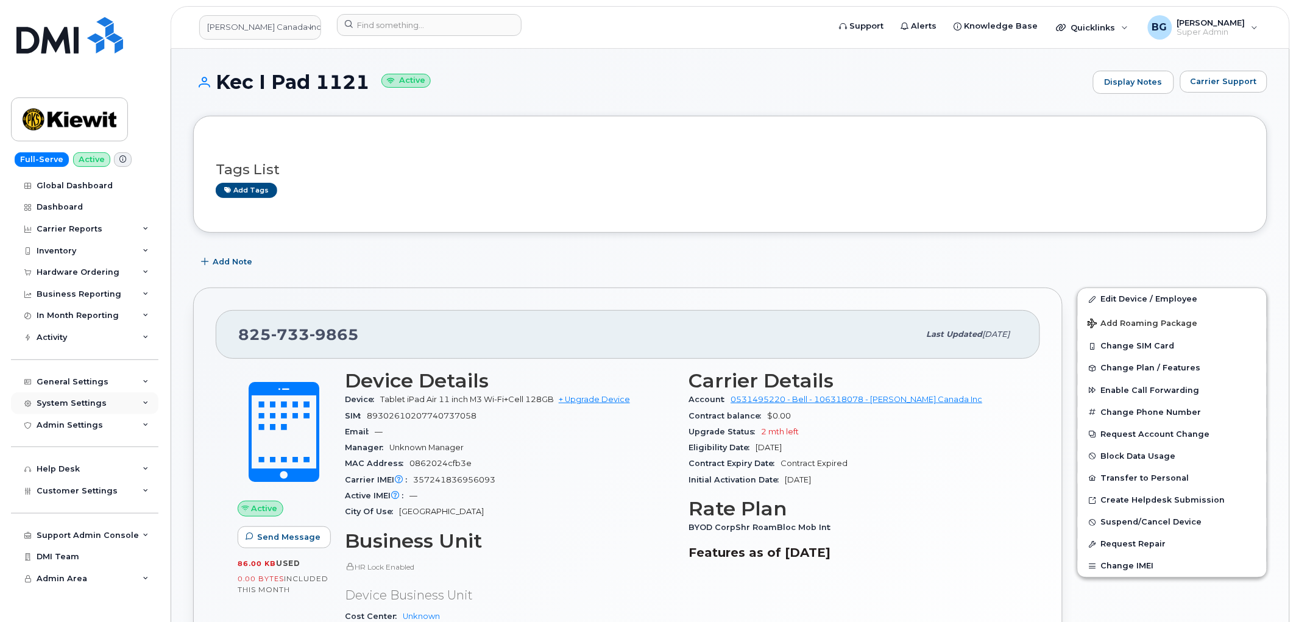
click at [70, 398] on div "System Settings" at bounding box center [84, 403] width 147 height 22
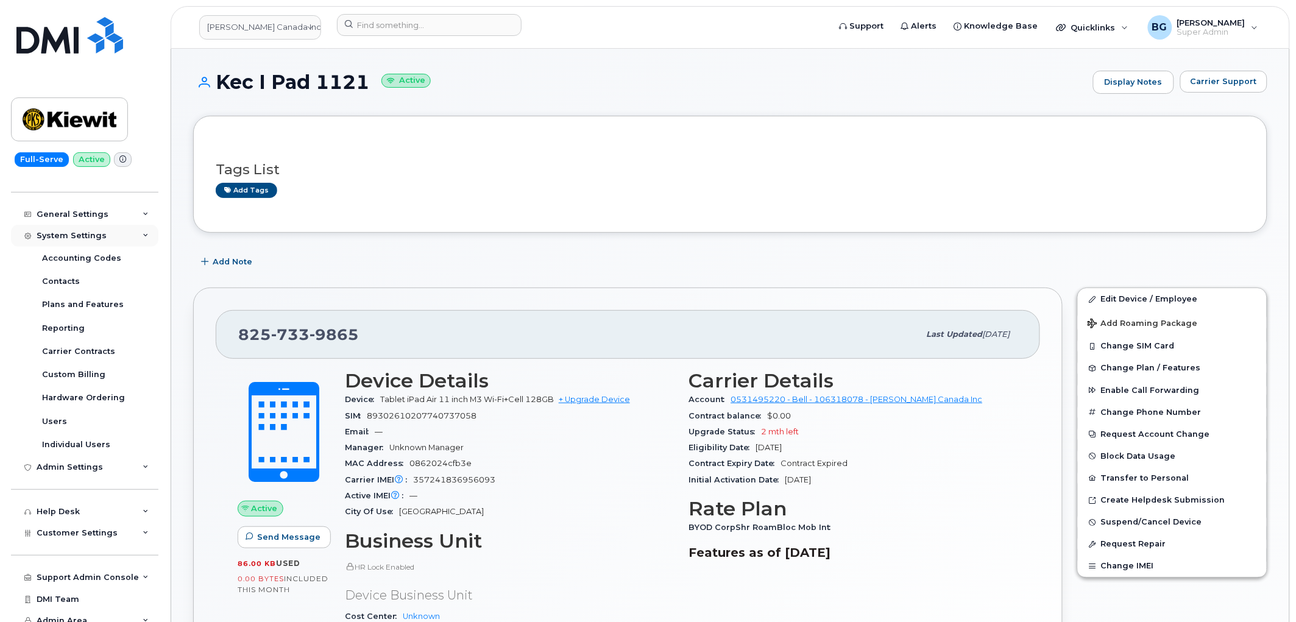
scroll to position [177, 0]
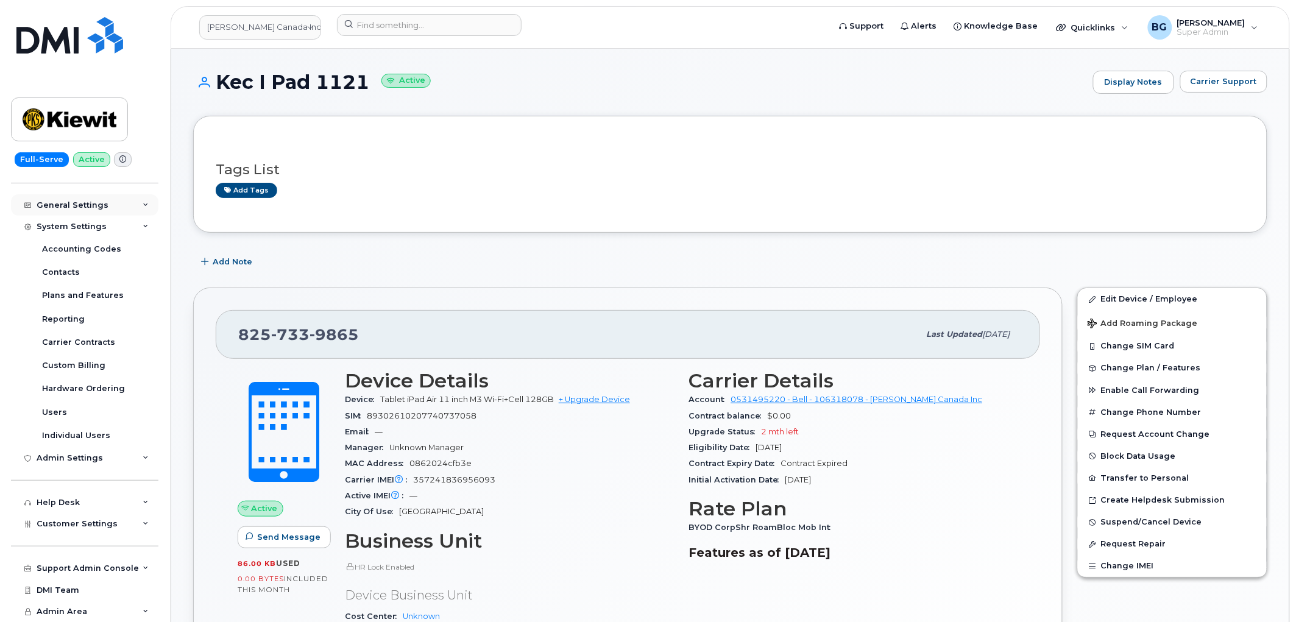
click at [81, 201] on div "General Settings" at bounding box center [73, 206] width 72 height 10
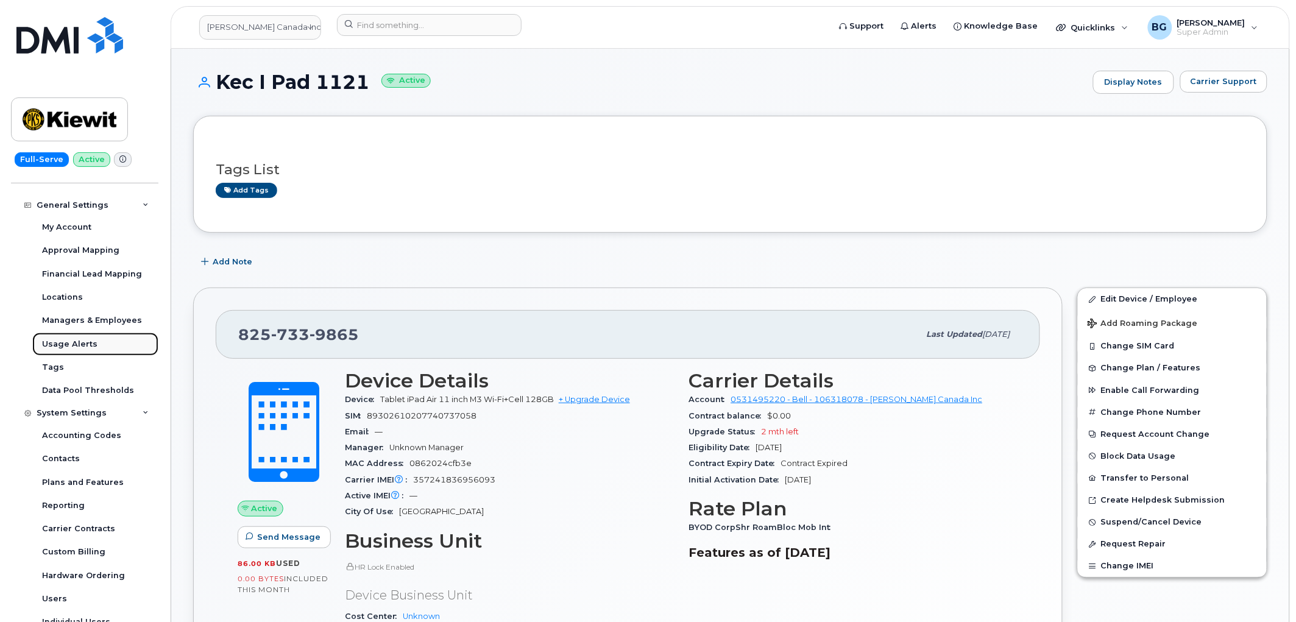
click at [65, 335] on link "Usage Alerts" at bounding box center [95, 344] width 126 height 23
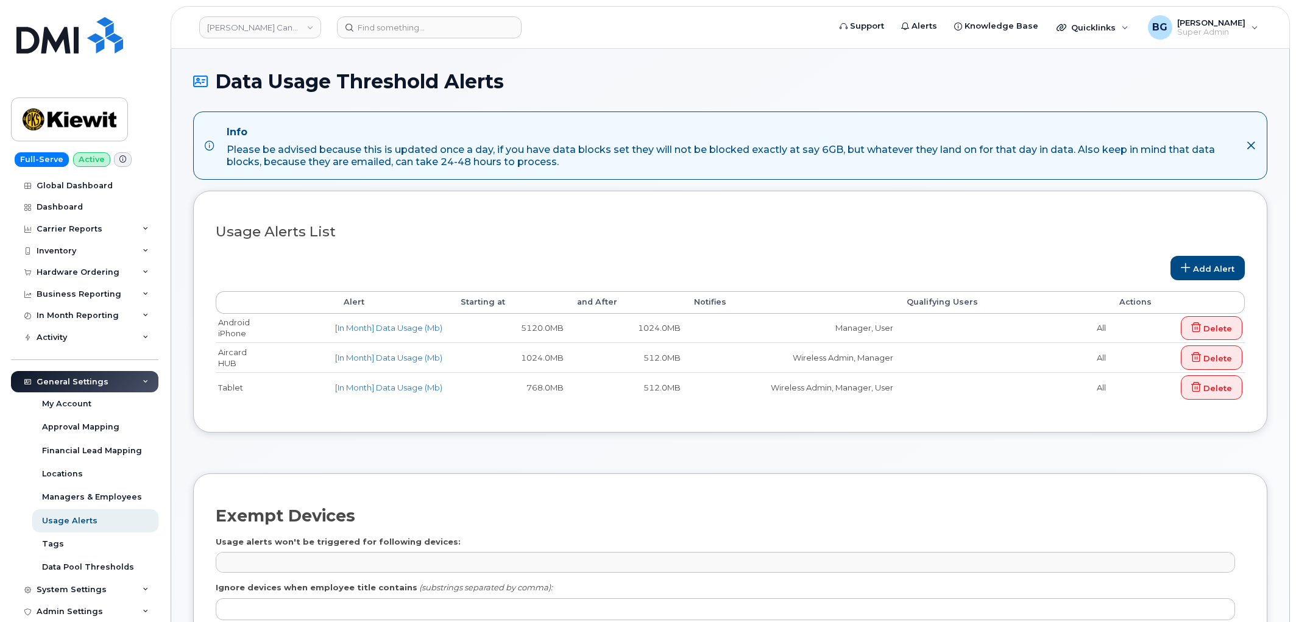
select select
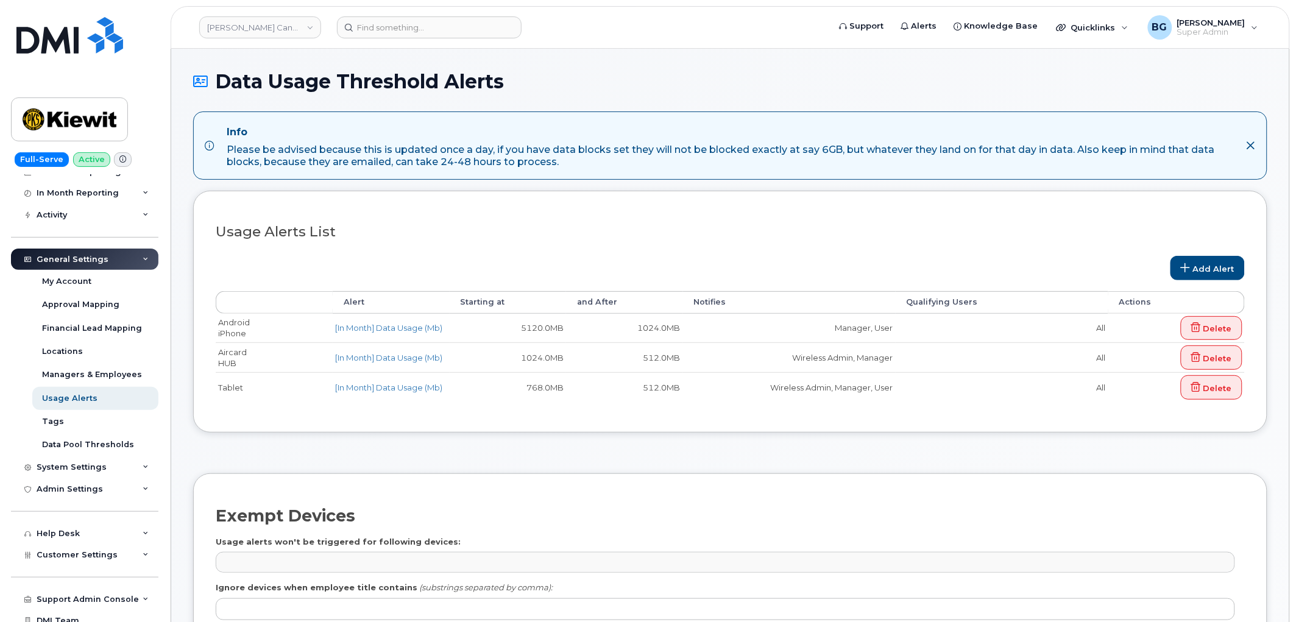
scroll to position [135, 0]
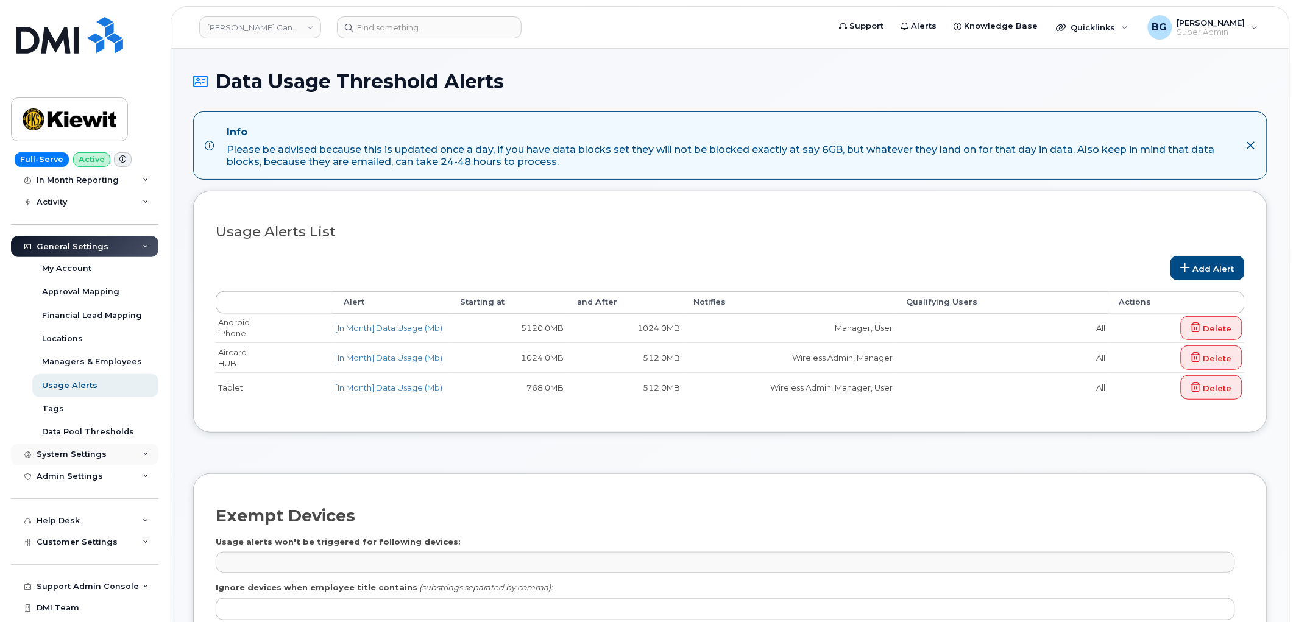
click at [72, 460] on div "System Settings" at bounding box center [84, 455] width 147 height 22
click at [62, 504] on div "Contacts" at bounding box center [61, 500] width 38 height 11
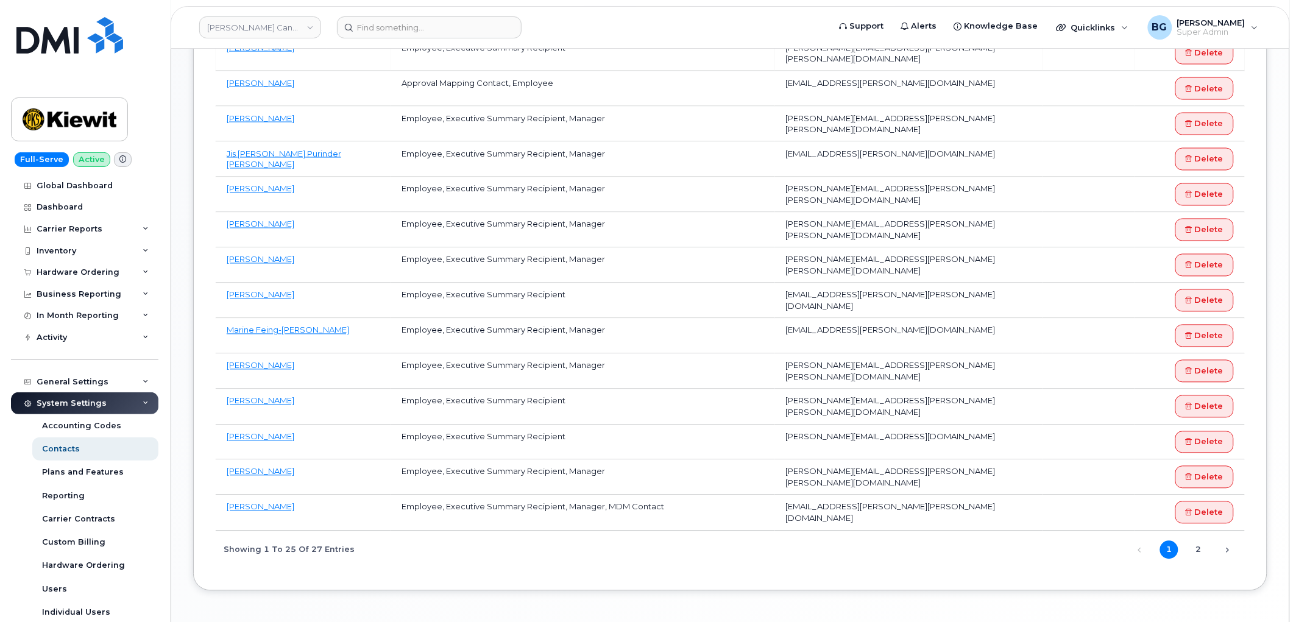
scroll to position [677, 0]
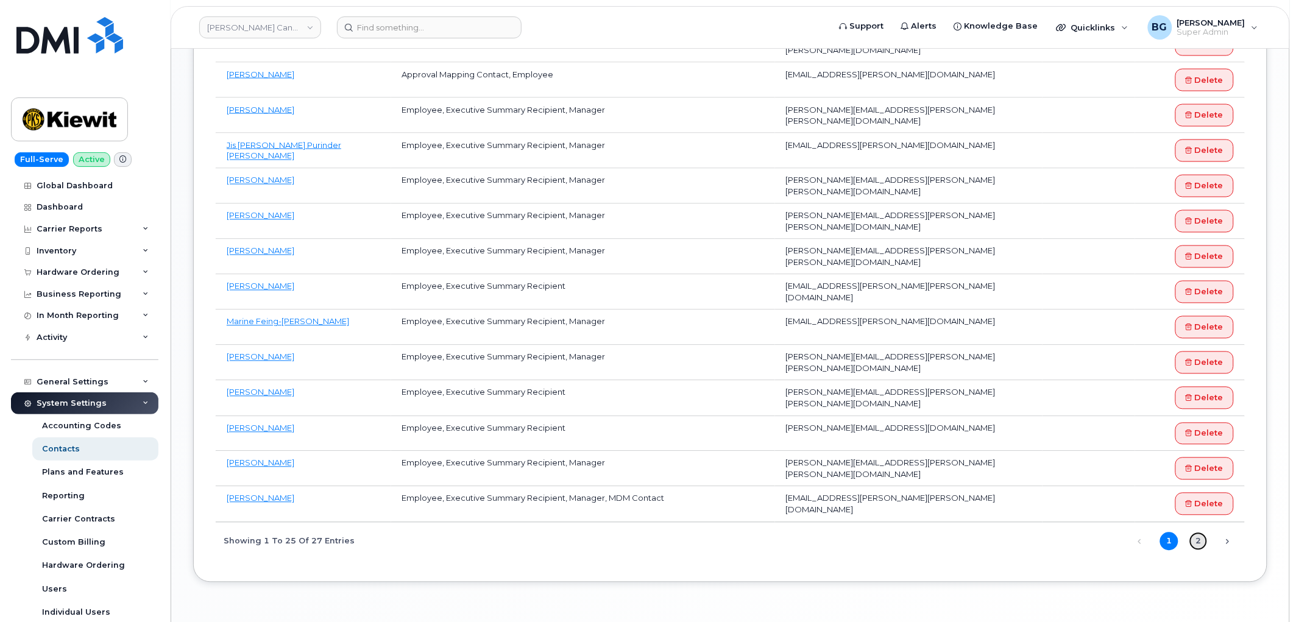
click at [1193, 544] on link "2" at bounding box center [1199, 542] width 18 height 18
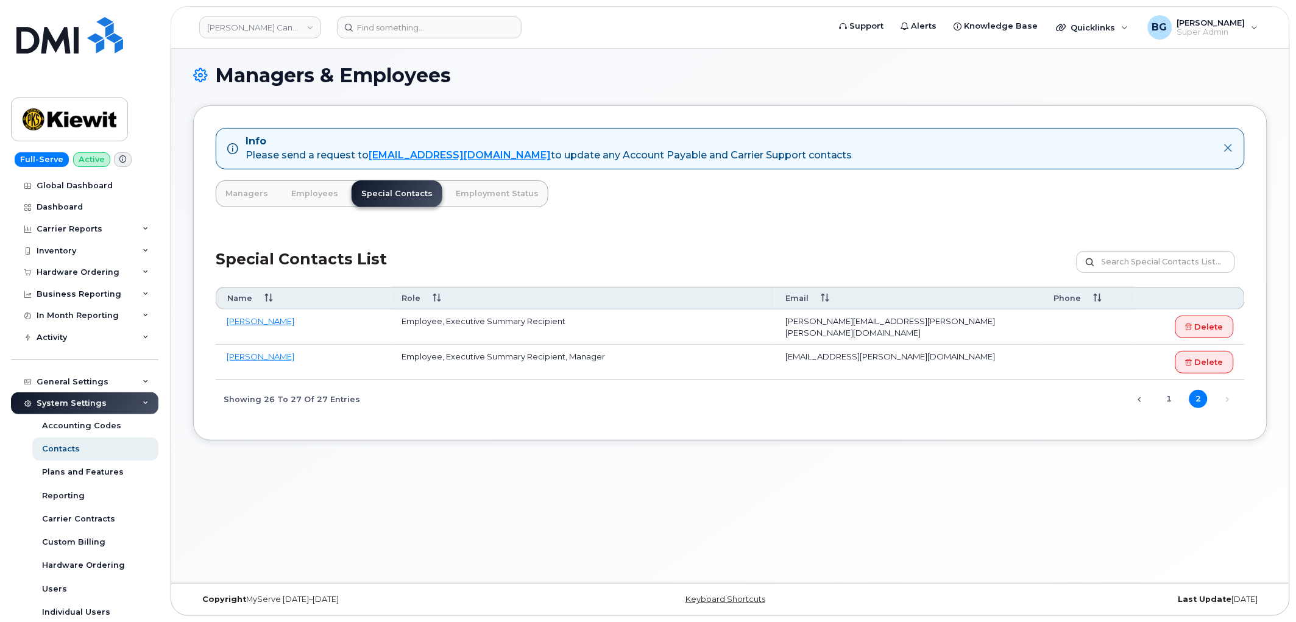
scroll to position [6, 0]
click at [252, 193] on link "Managers" at bounding box center [247, 193] width 62 height 27
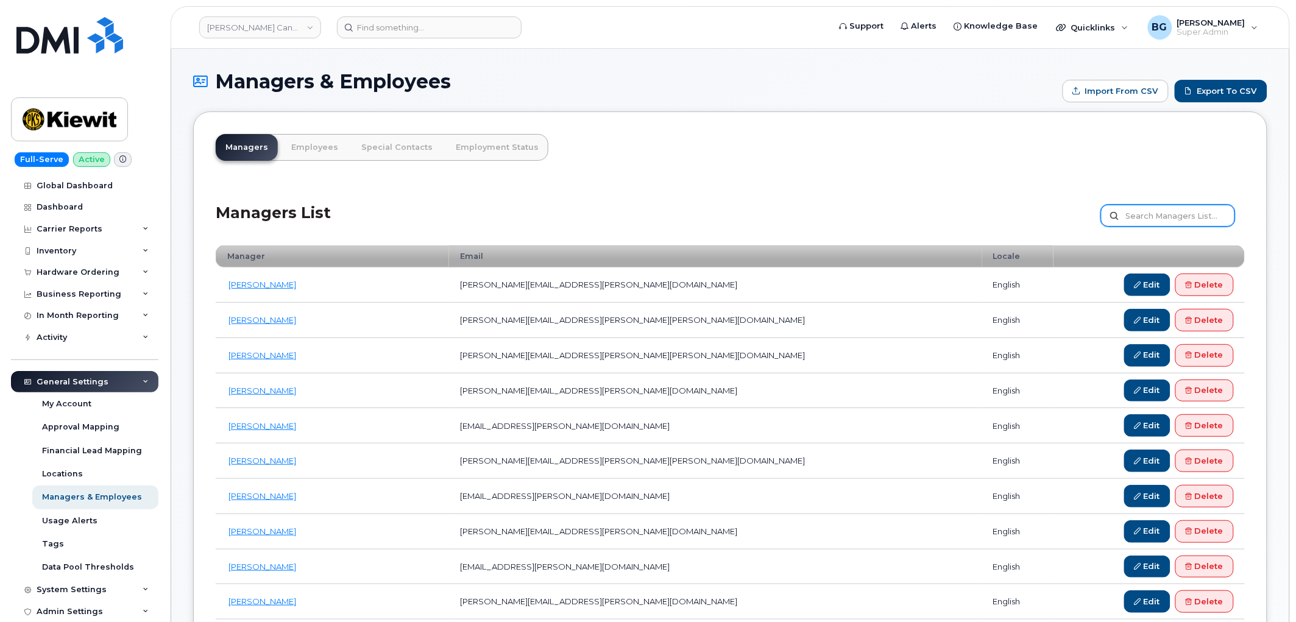
click at [1138, 213] on input "text" at bounding box center [1168, 216] width 134 height 22
type input "unknown"
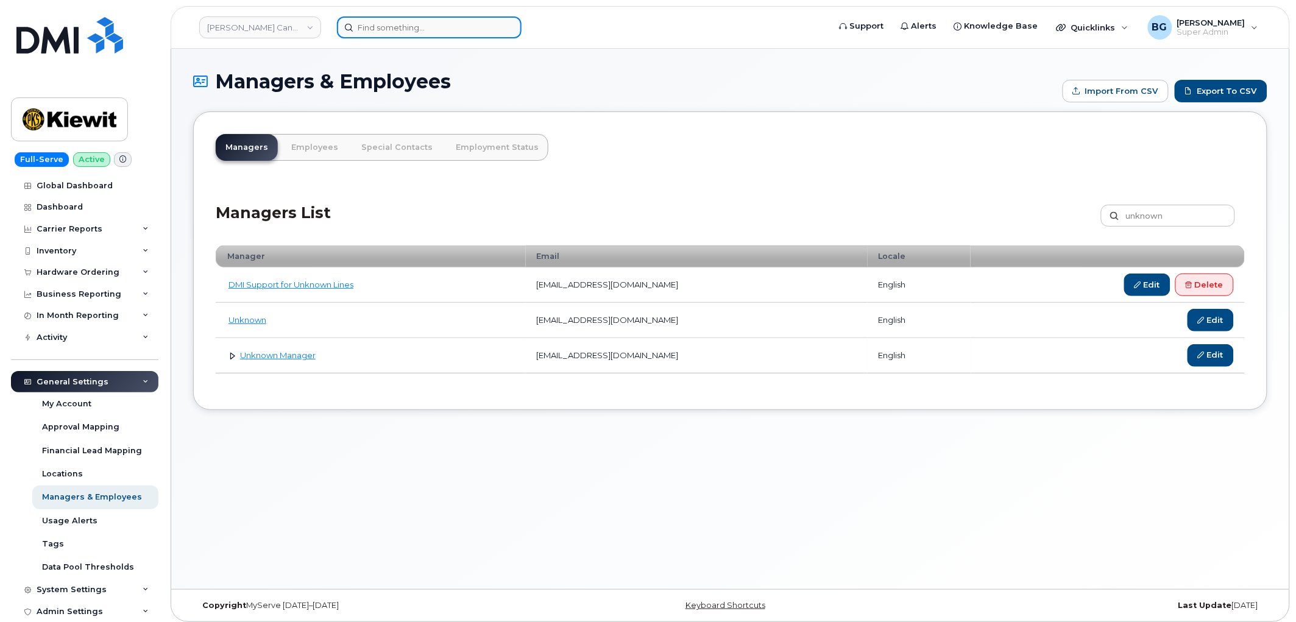
click at [388, 31] on input at bounding box center [429, 27] width 185 height 22
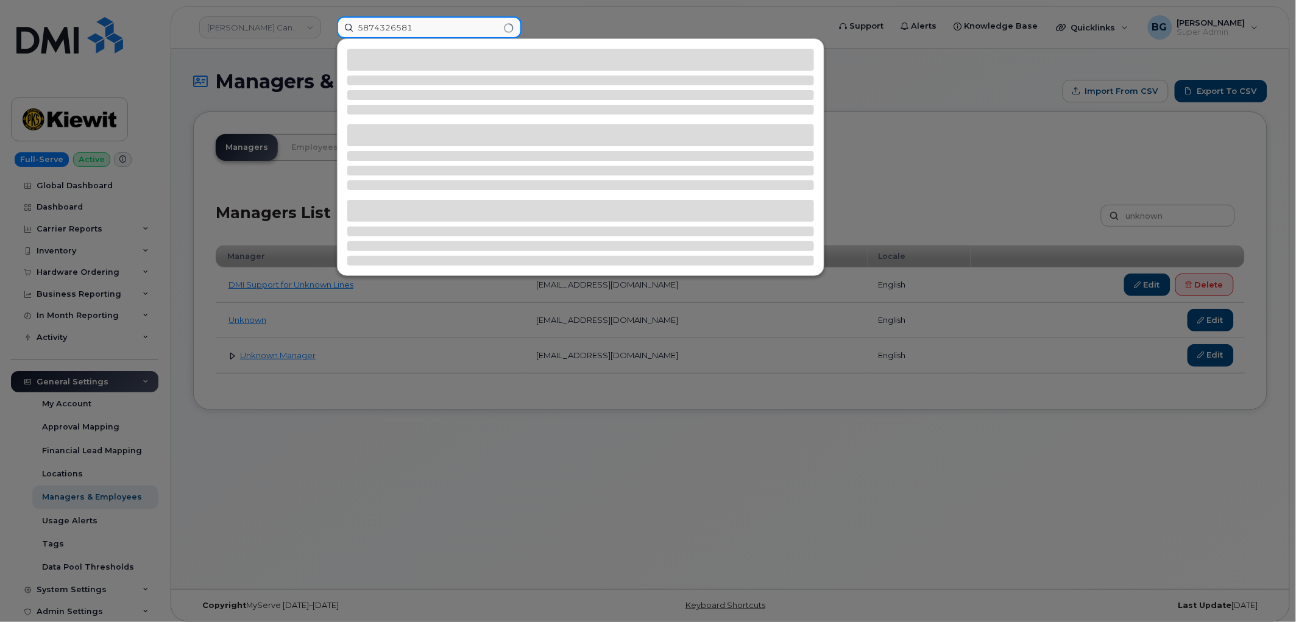
type input "5874326581"
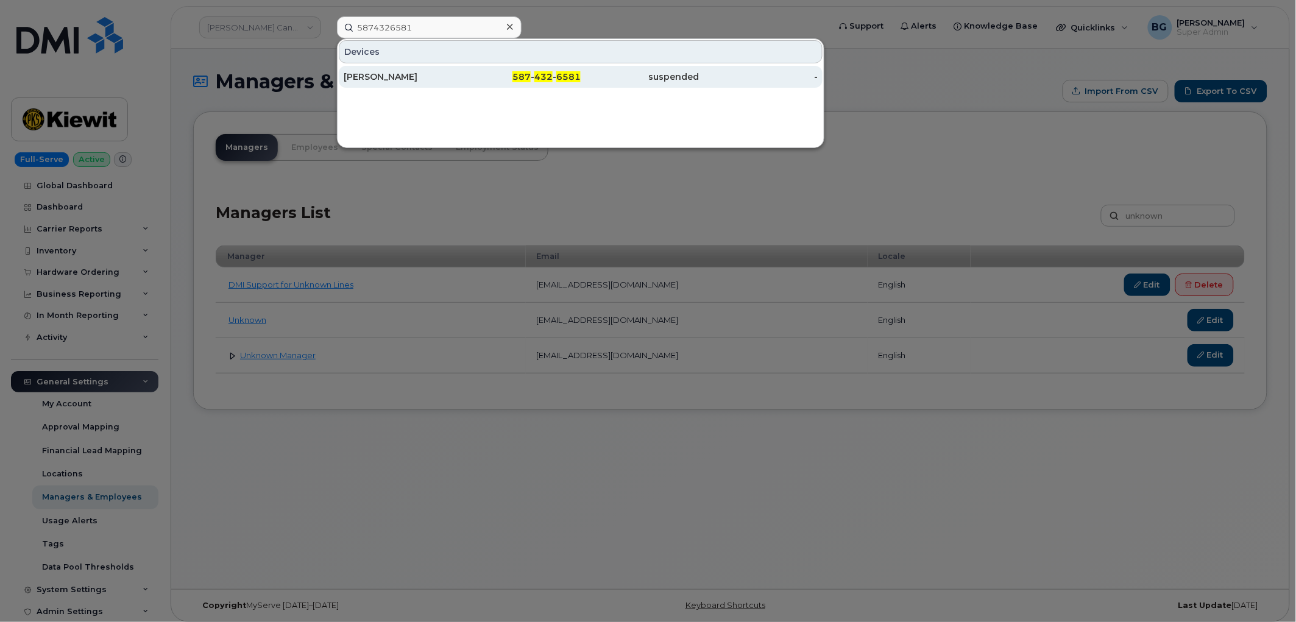
click at [538, 77] on span "432" at bounding box center [543, 76] width 18 height 11
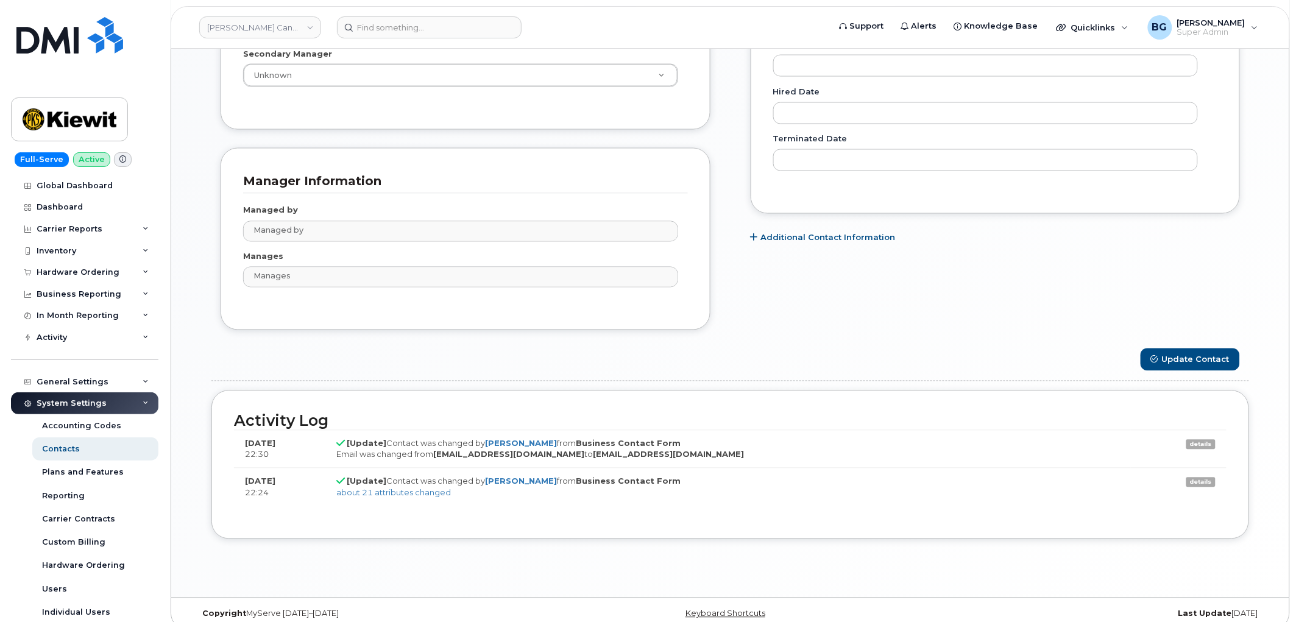
scroll to position [722, 0]
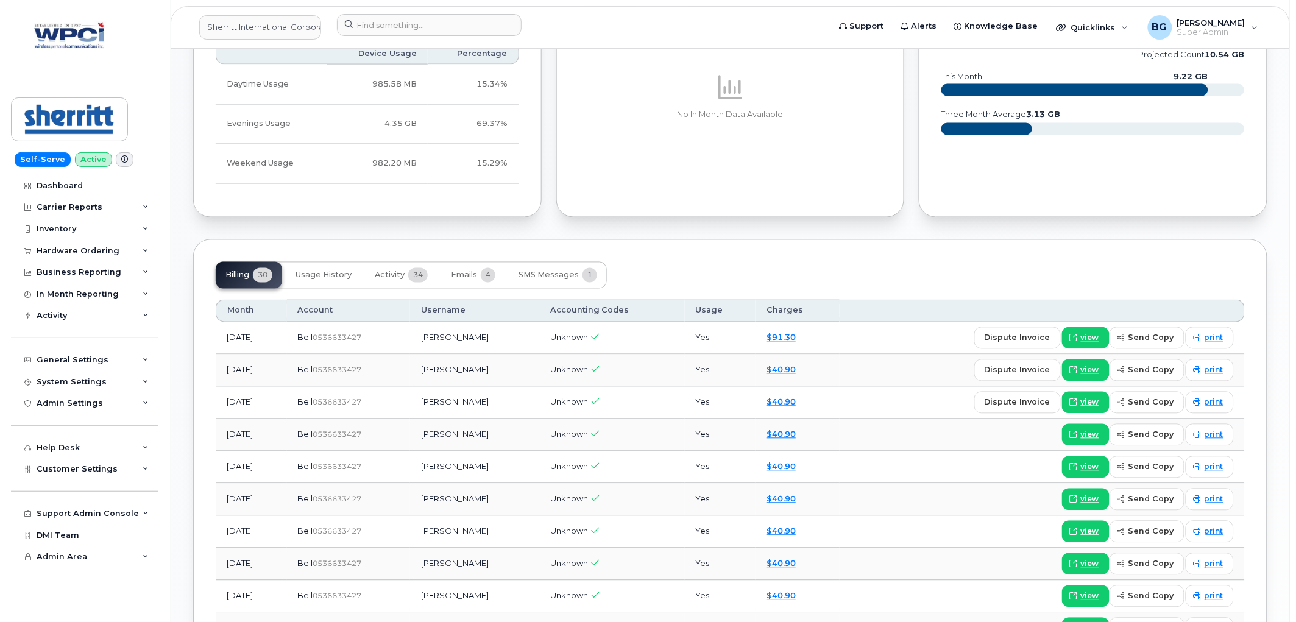
scroll to position [722, 0]
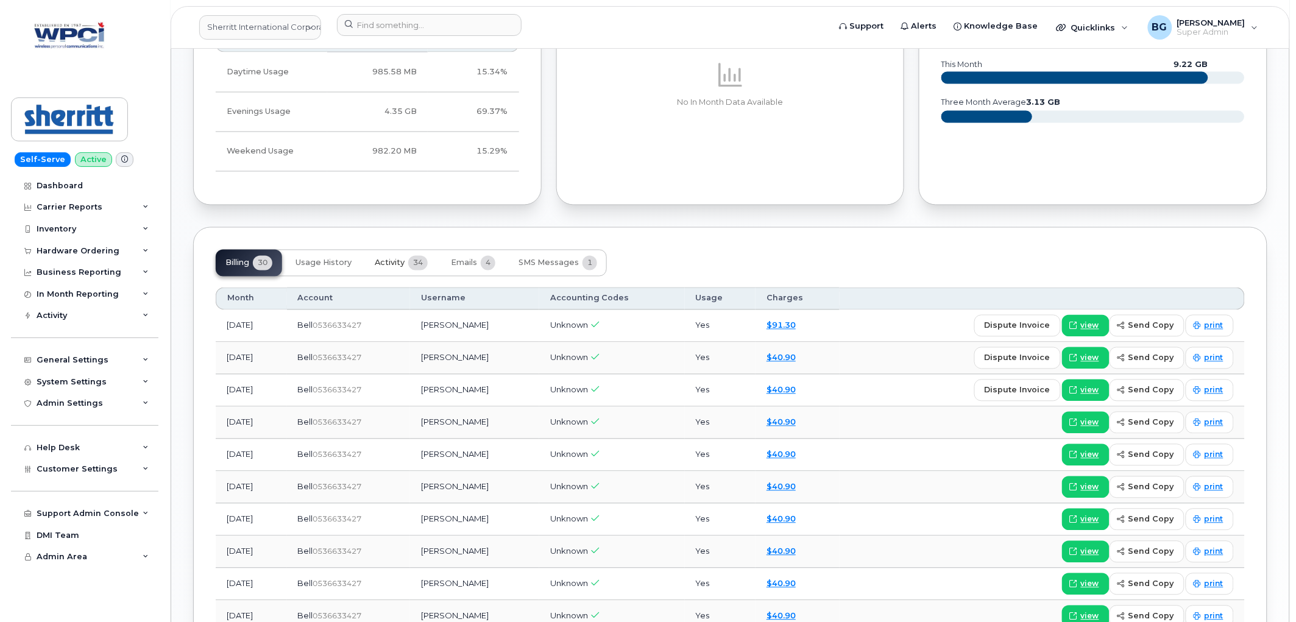
drag, startPoint x: 391, startPoint y: 262, endPoint x: 405, endPoint y: 276, distance: 19.8
click at [391, 263] on span "Activity" at bounding box center [390, 263] width 30 height 10
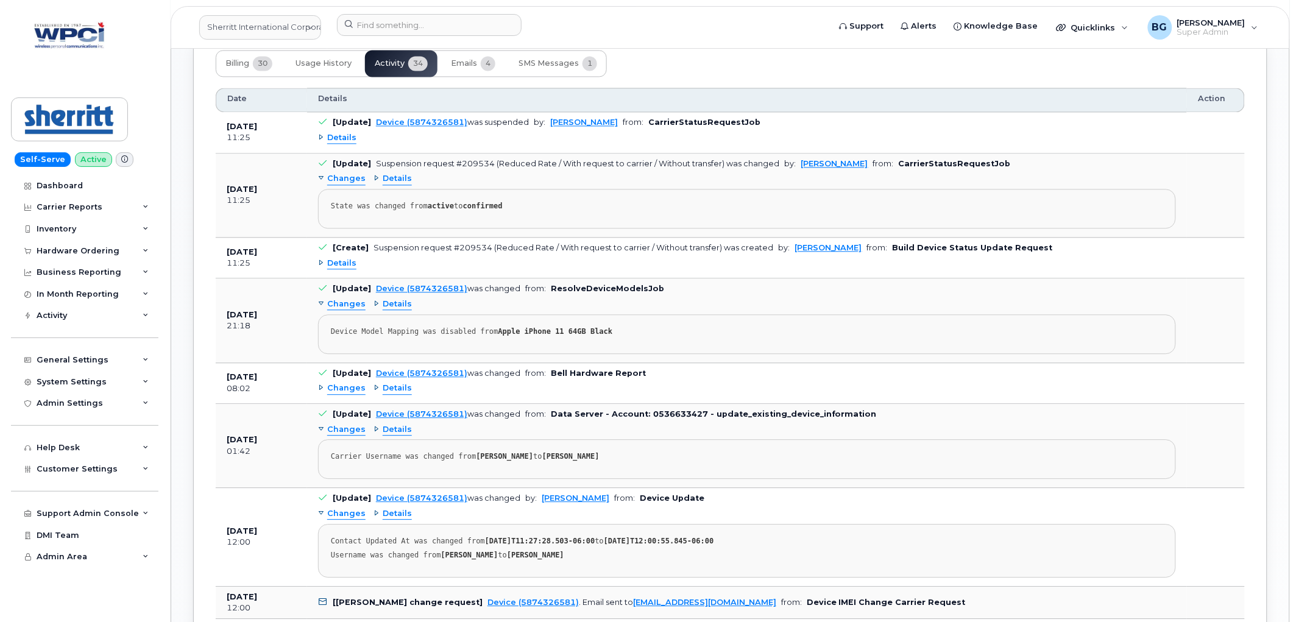
scroll to position [948, 0]
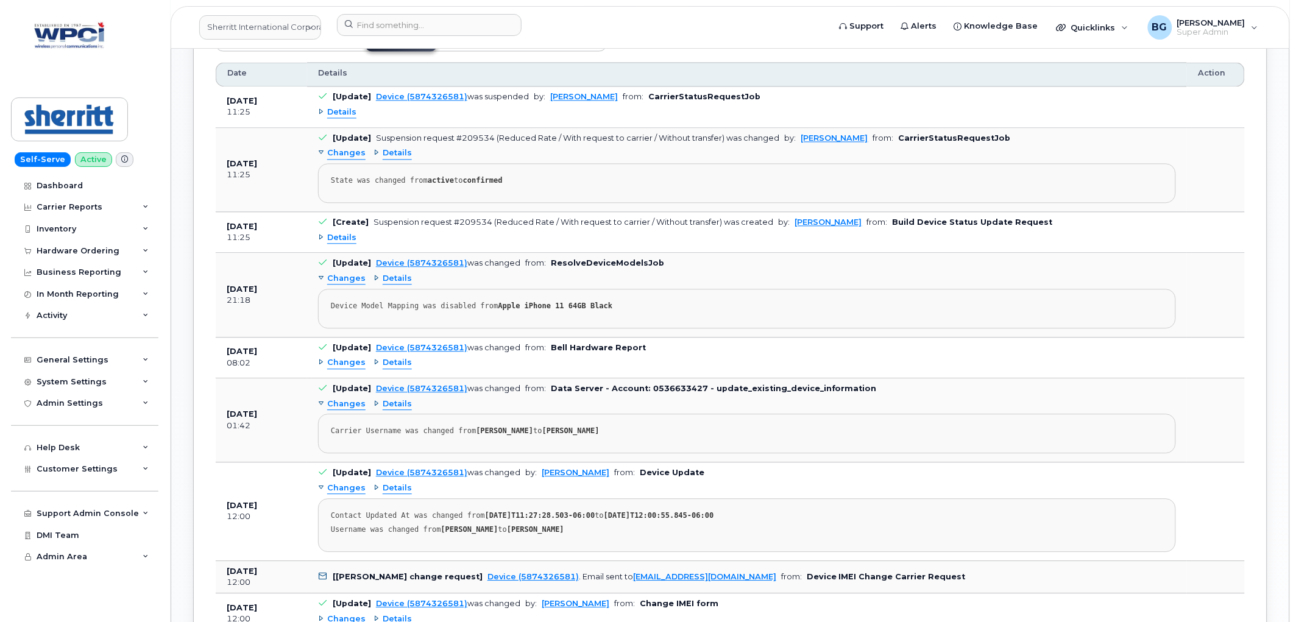
click at [386, 367] on span "Details" at bounding box center [397, 363] width 29 height 12
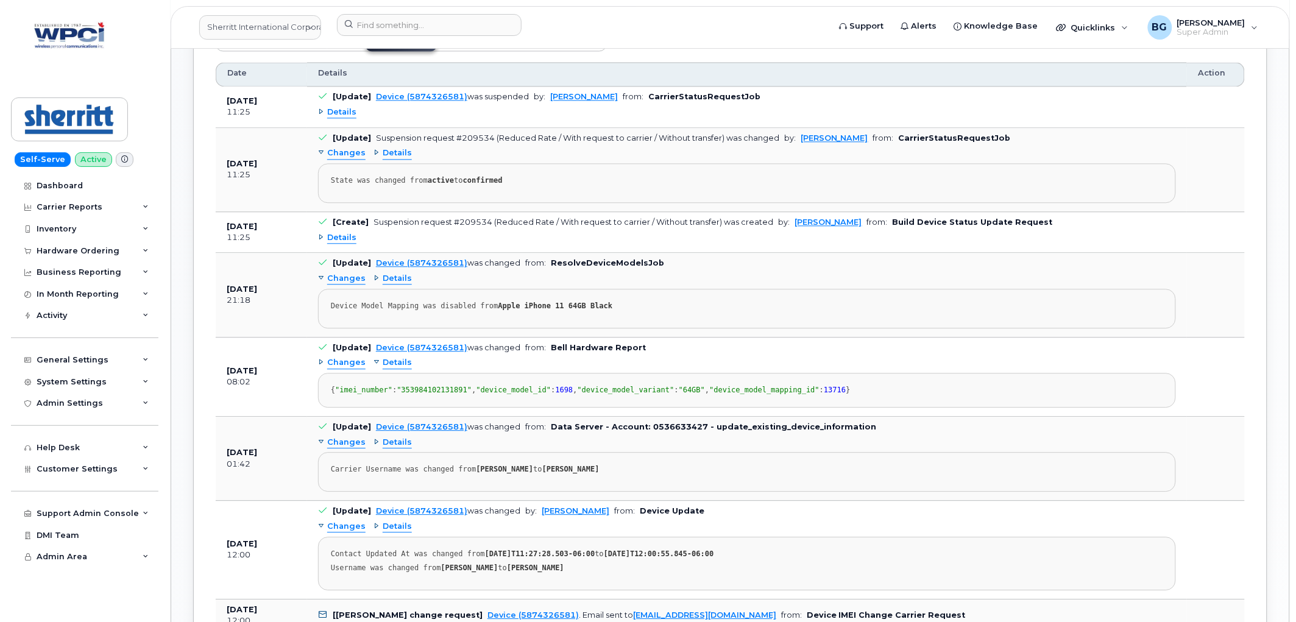
click at [396, 277] on span "Details" at bounding box center [397, 279] width 29 height 12
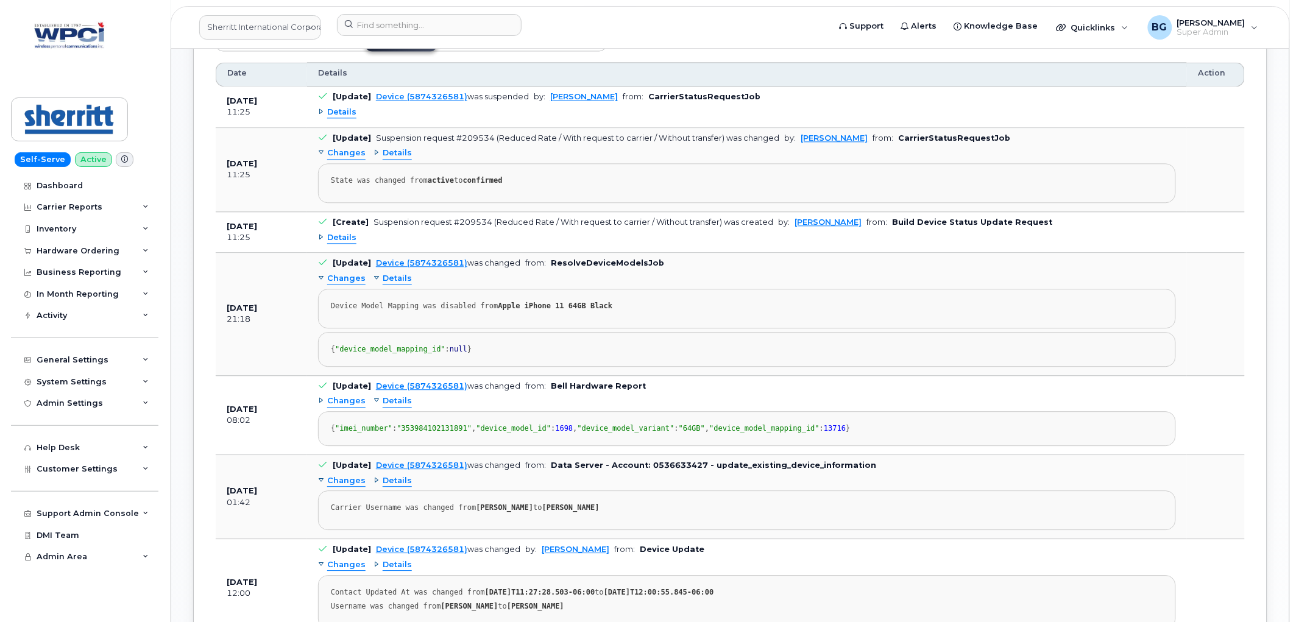
click at [347, 236] on span "Details" at bounding box center [341, 238] width 29 height 12
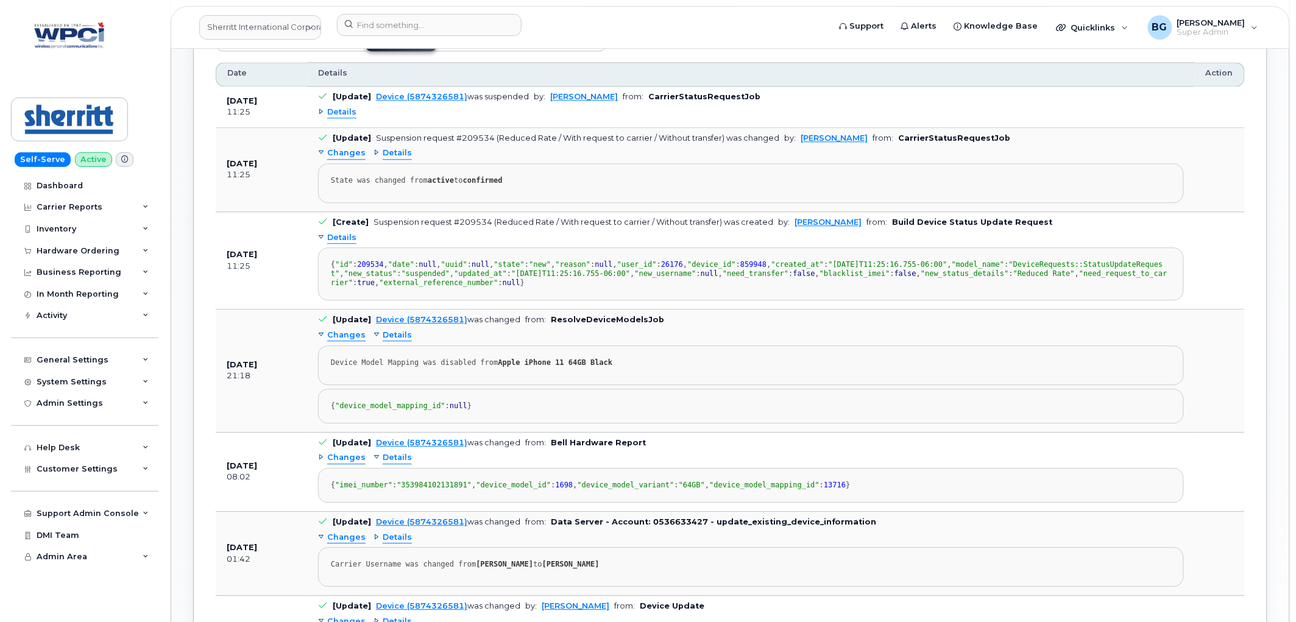
click at [391, 155] on span "Details" at bounding box center [397, 153] width 29 height 12
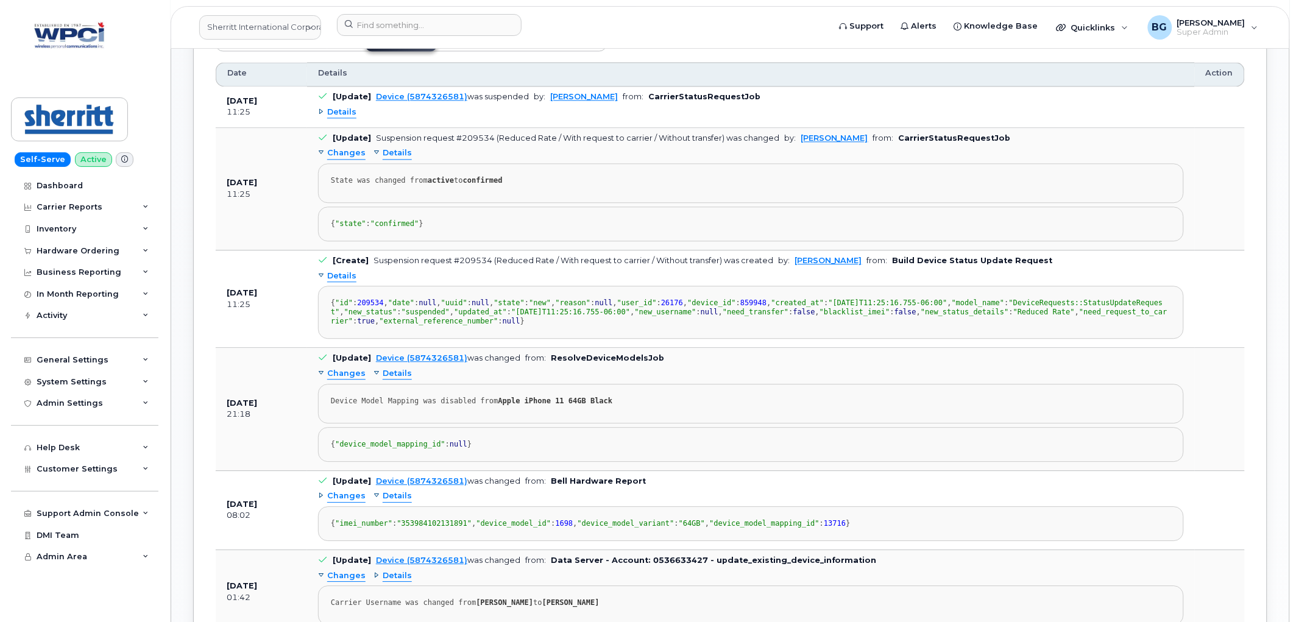
click at [342, 112] on span "Details" at bounding box center [341, 113] width 29 height 12
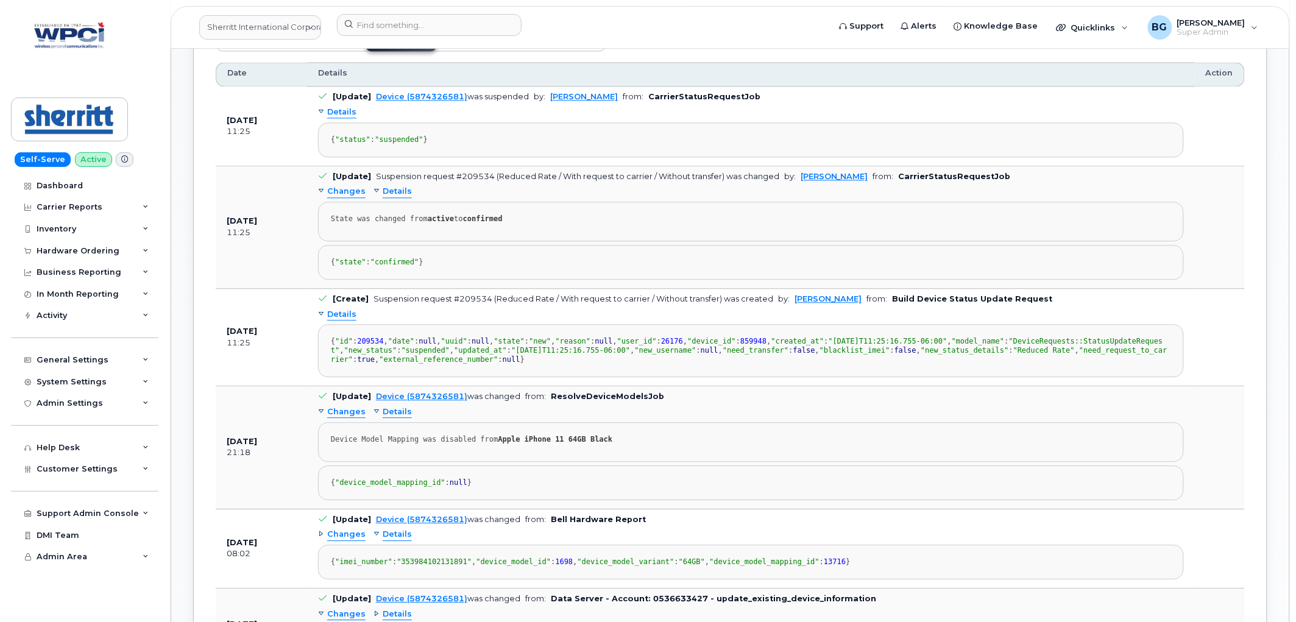
click at [349, 197] on span "Changes" at bounding box center [346, 192] width 38 height 12
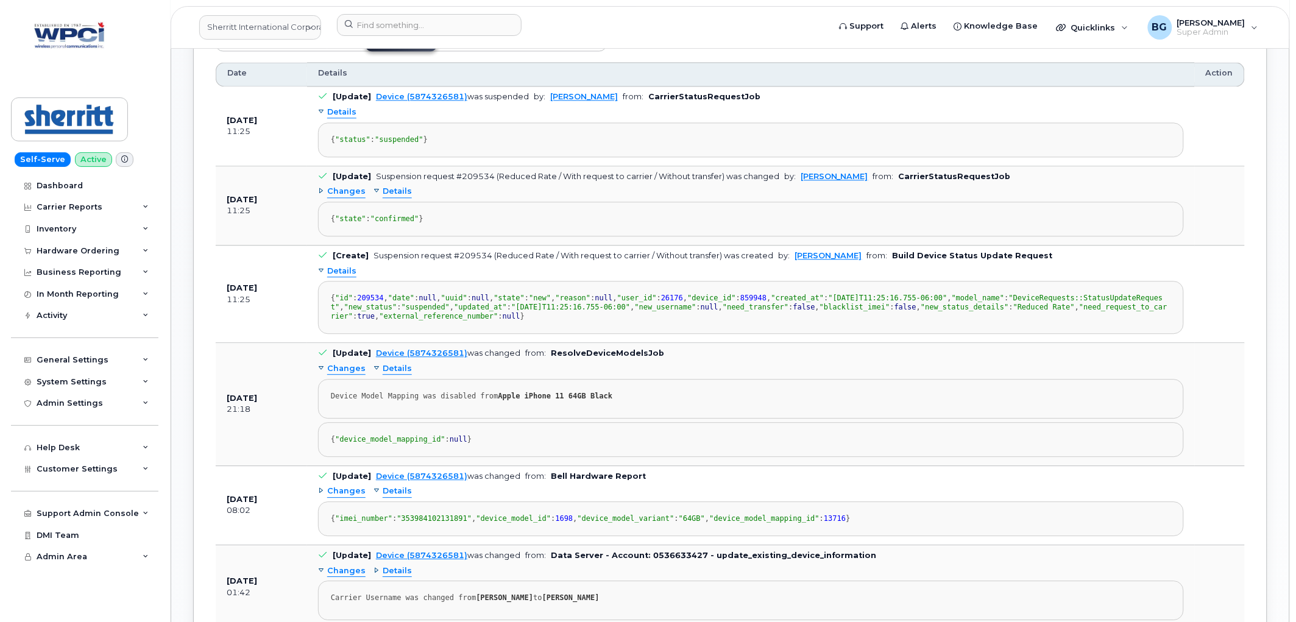
click at [349, 197] on span "Changes" at bounding box center [346, 192] width 38 height 12
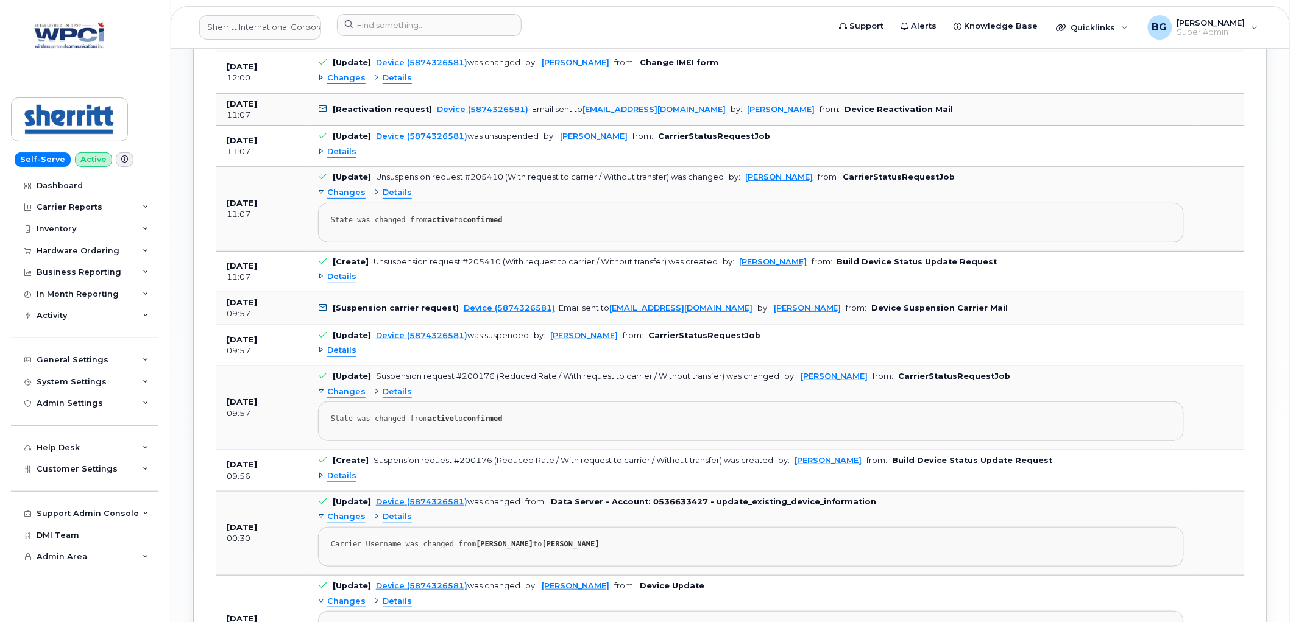
scroll to position [1715, 0]
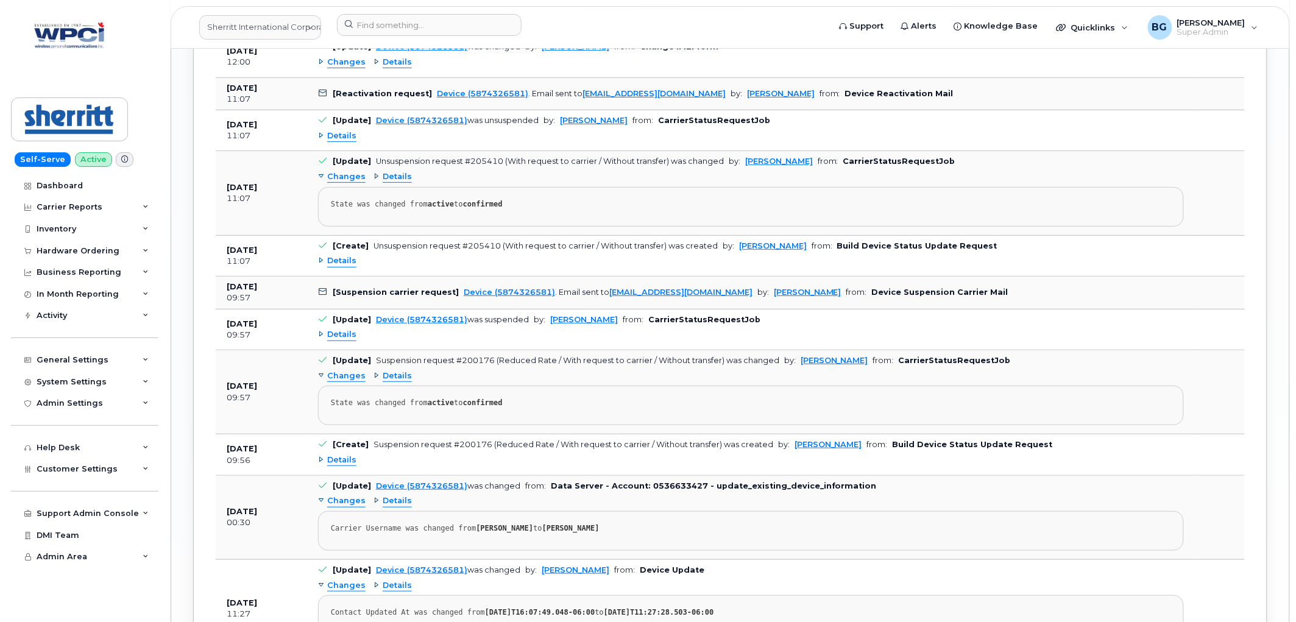
click at [333, 142] on span "Details" at bounding box center [341, 136] width 29 height 12
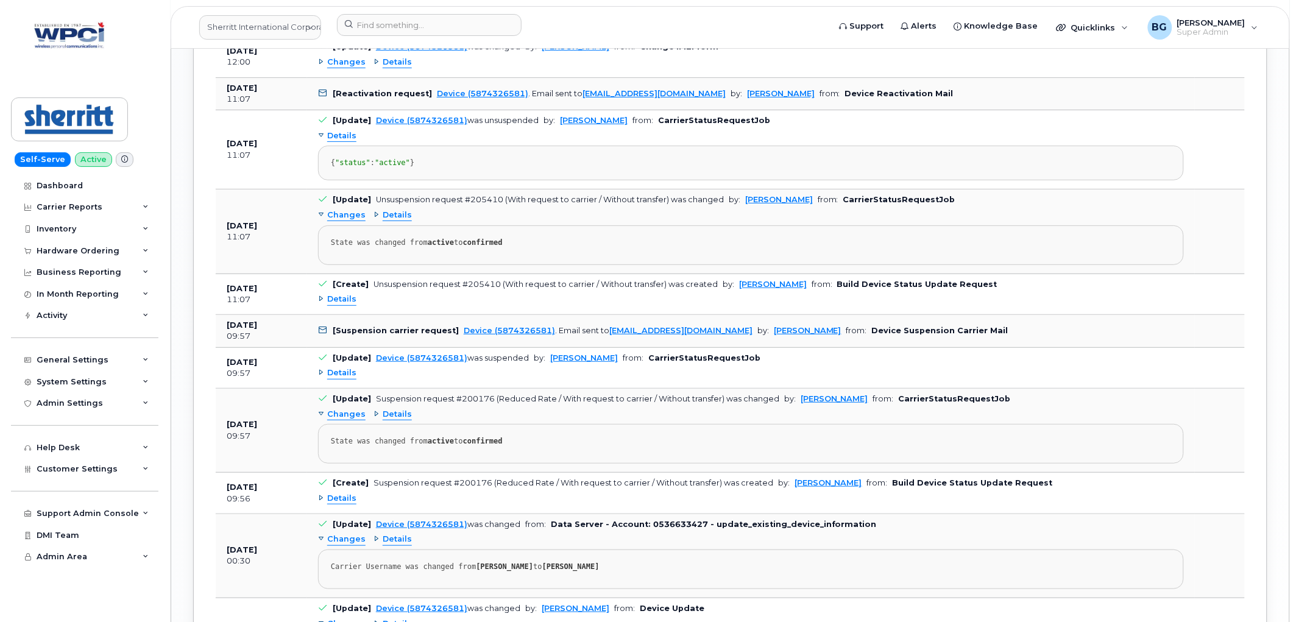
click at [345, 142] on span "Details" at bounding box center [341, 136] width 29 height 12
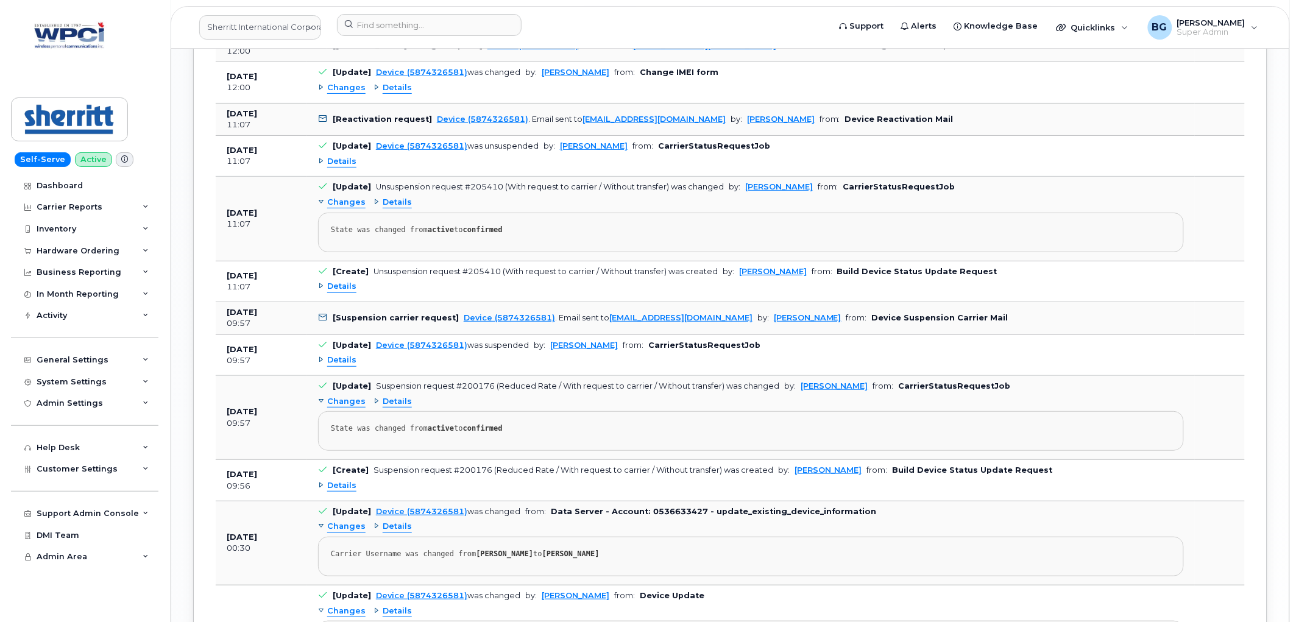
scroll to position [1670, 0]
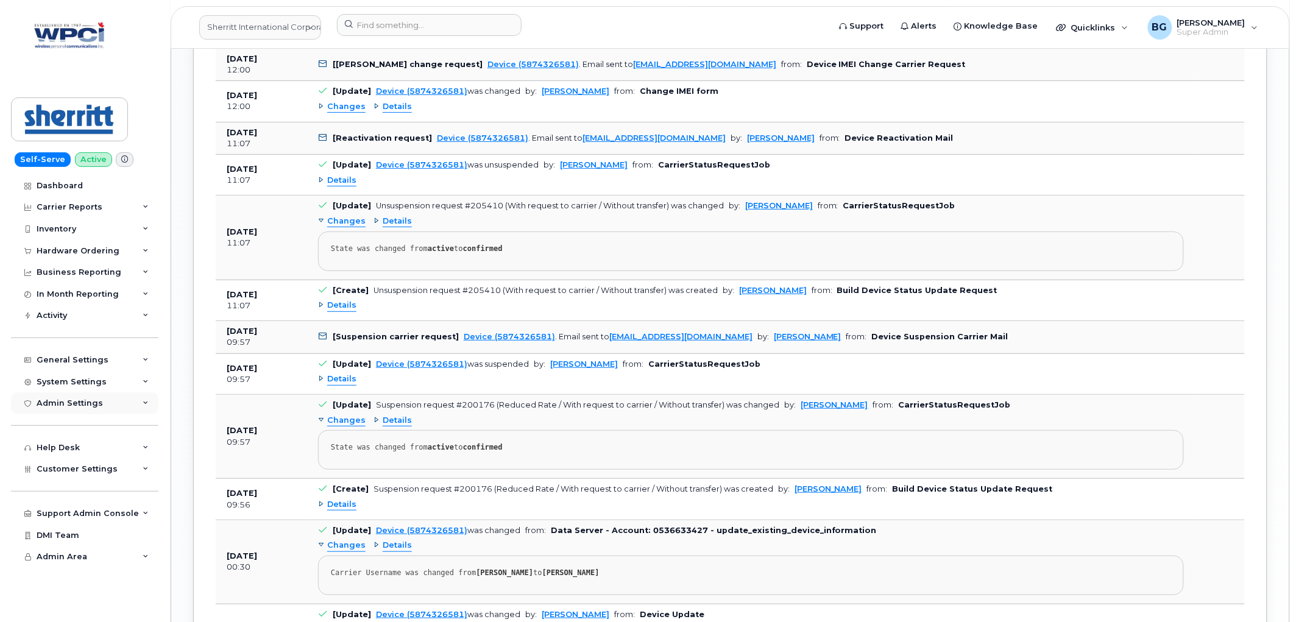
click at [68, 403] on div "Admin Settings" at bounding box center [70, 404] width 66 height 10
click at [70, 374] on div "System Settings" at bounding box center [84, 382] width 147 height 22
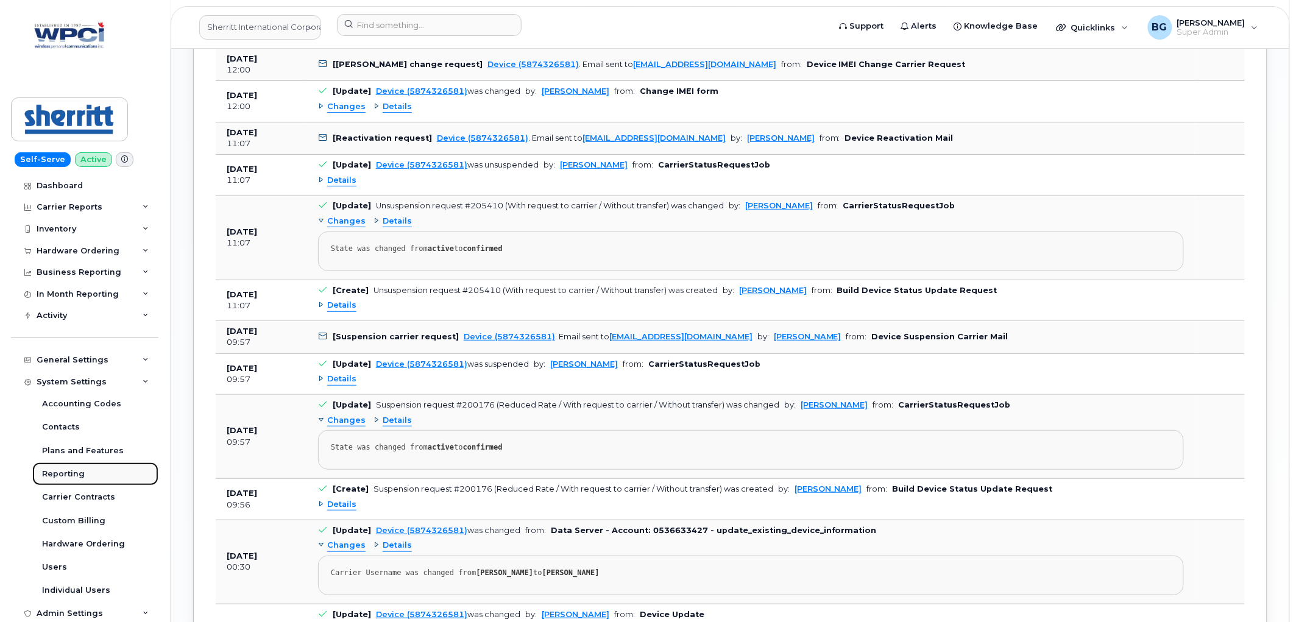
click at [52, 479] on div "Reporting" at bounding box center [63, 474] width 43 height 11
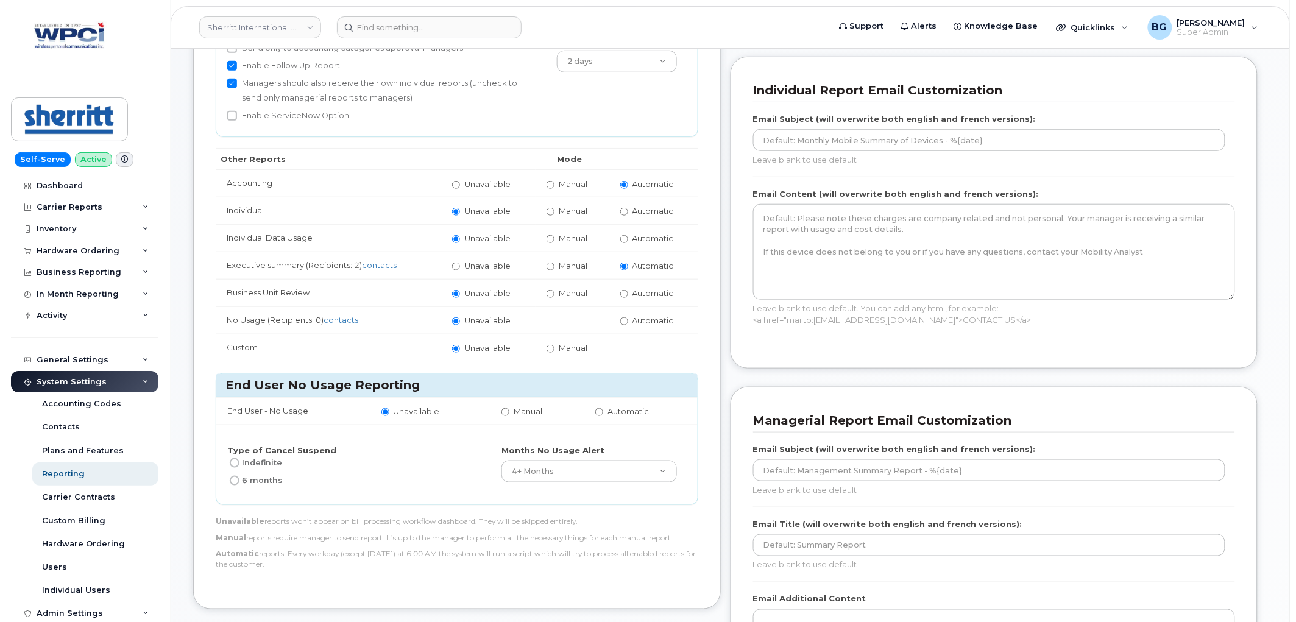
scroll to position [271, 0]
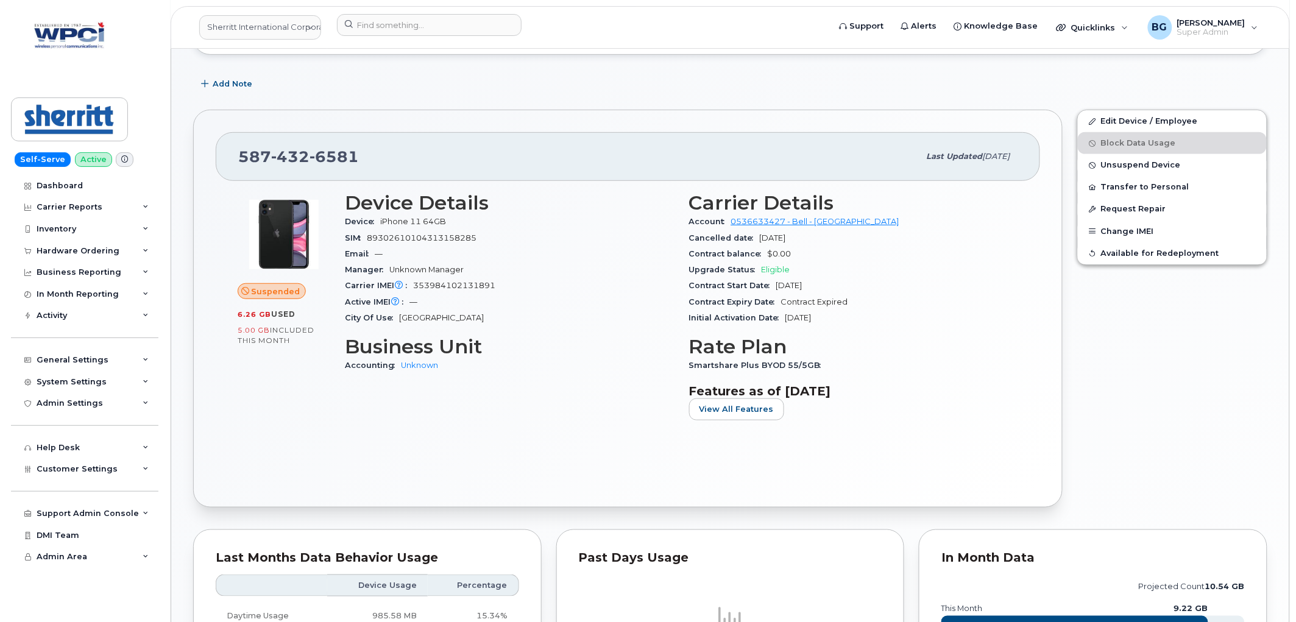
scroll to position [180, 0]
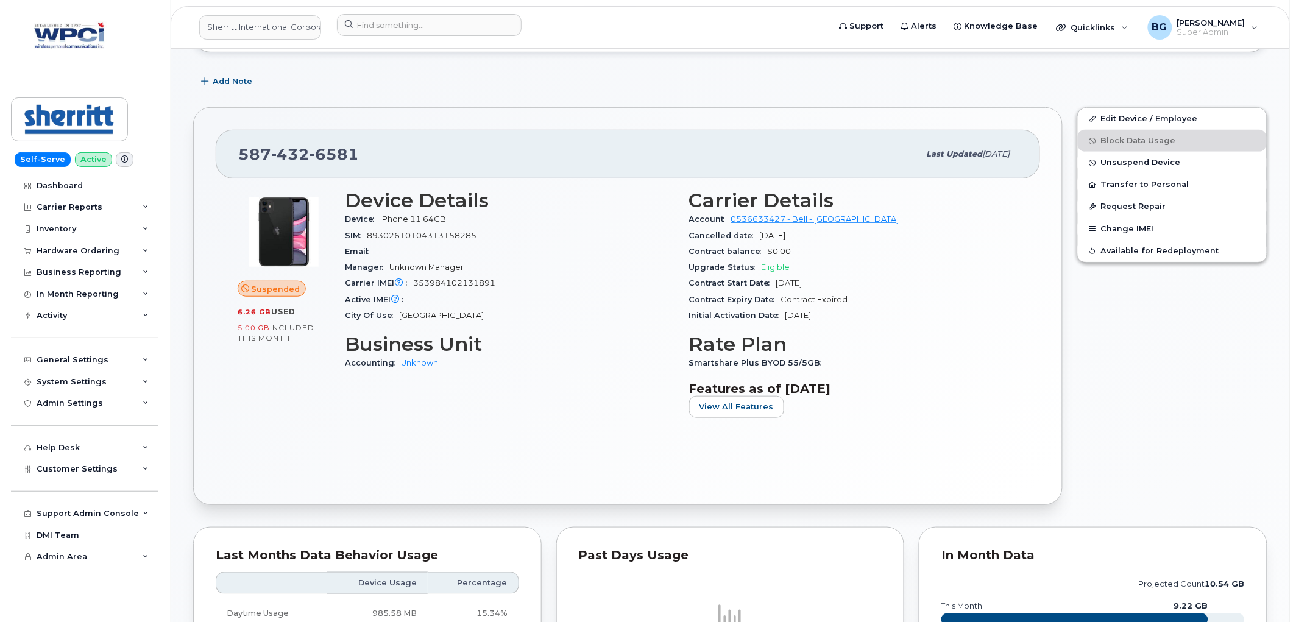
click at [789, 83] on div "Add Note" at bounding box center [730, 82] width 1074 height 22
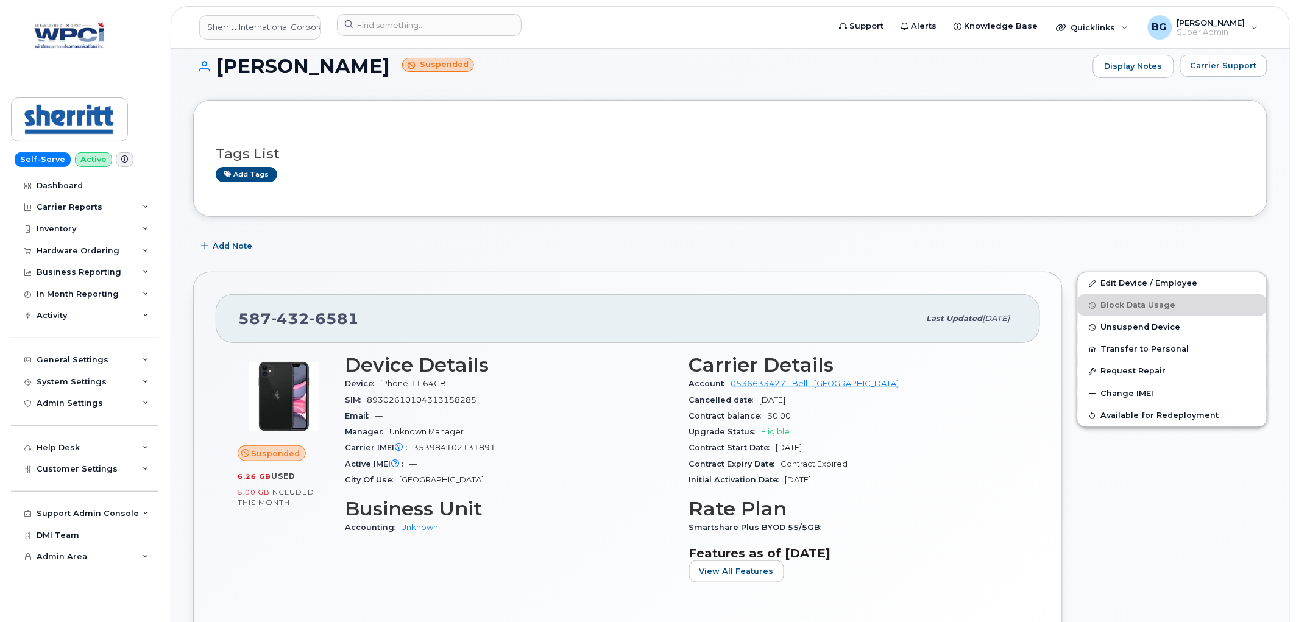
scroll to position [0, 0]
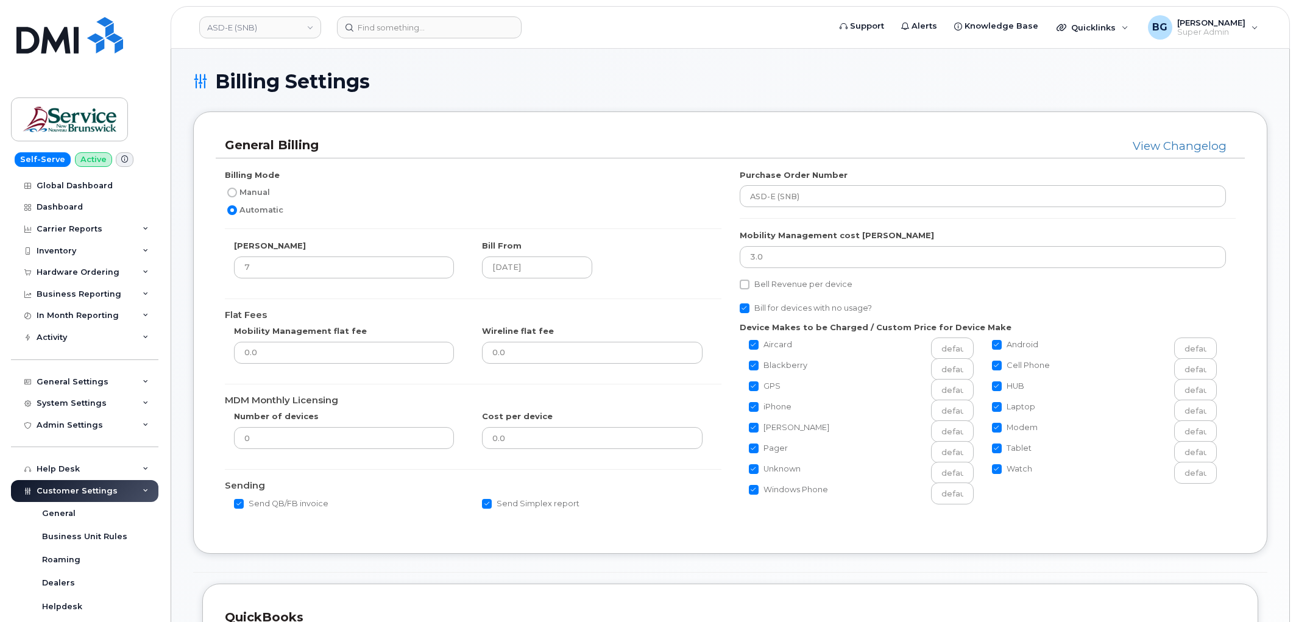
scroll to position [744, 0]
